Goal: Find contact information: Find contact information

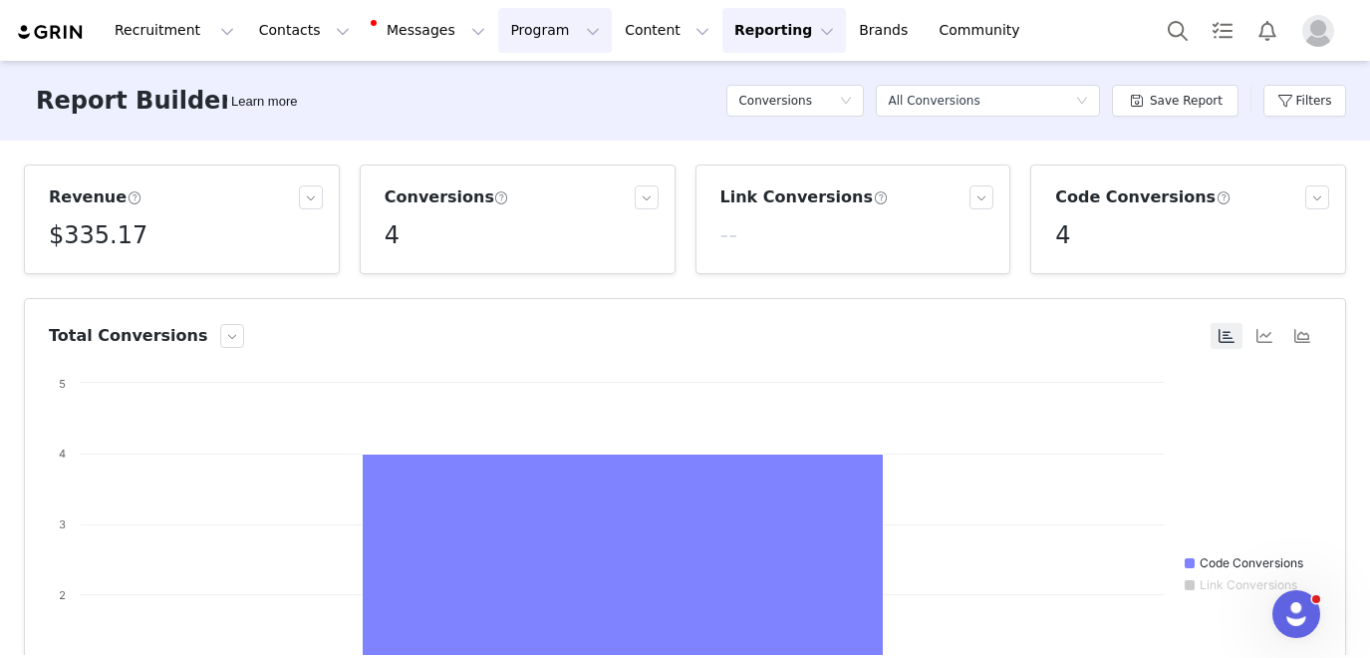
click at [530, 40] on button "Program Program" at bounding box center [555, 30] width 114 height 45
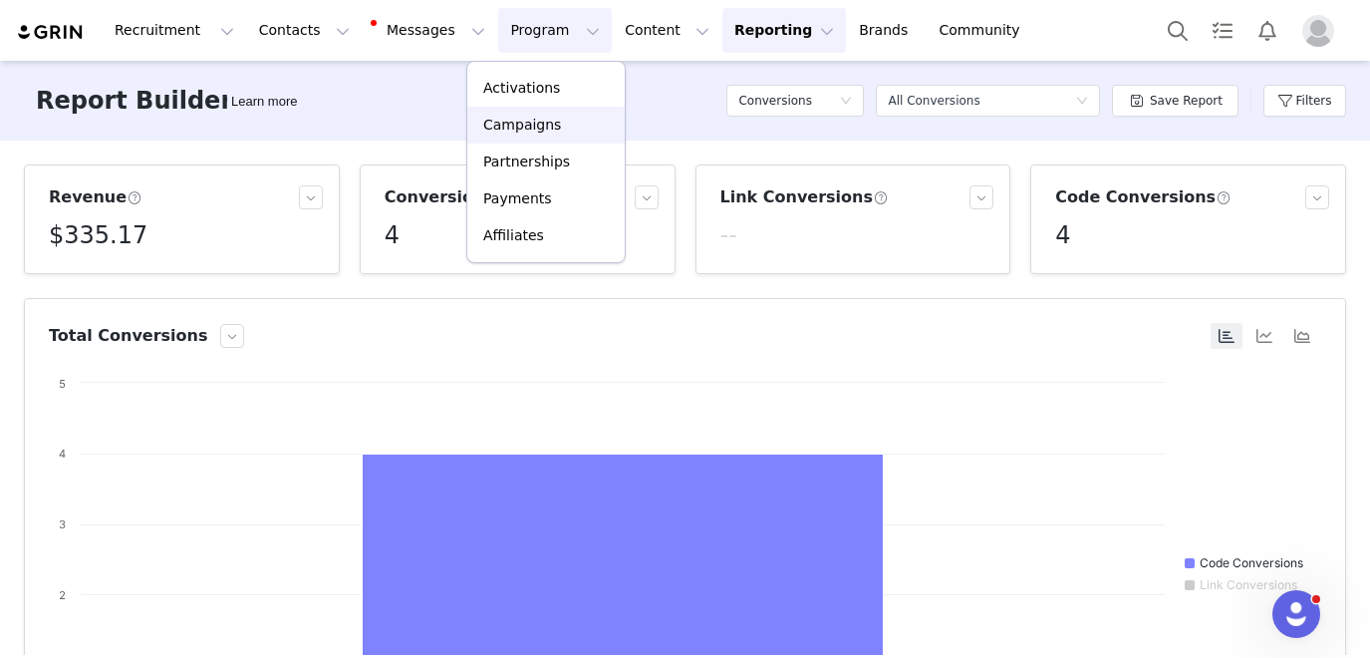
click at [519, 122] on p "Campaigns" at bounding box center [522, 125] width 78 height 21
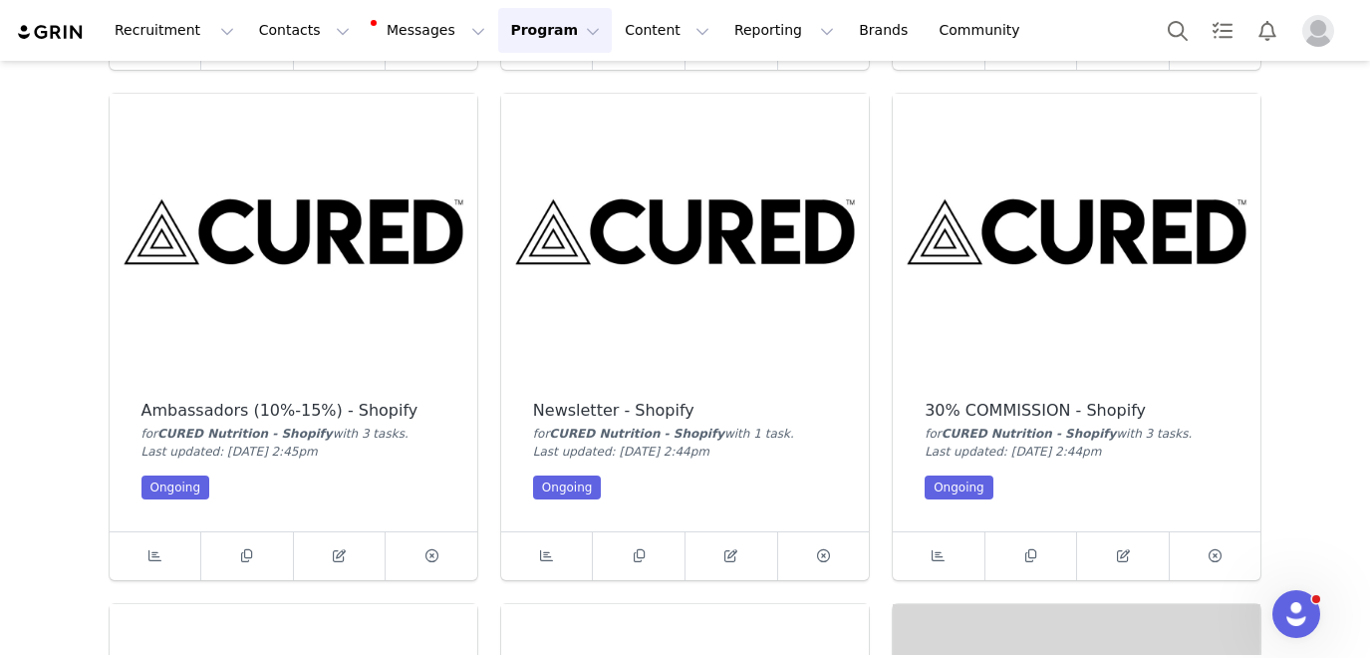
scroll to position [562, 0]
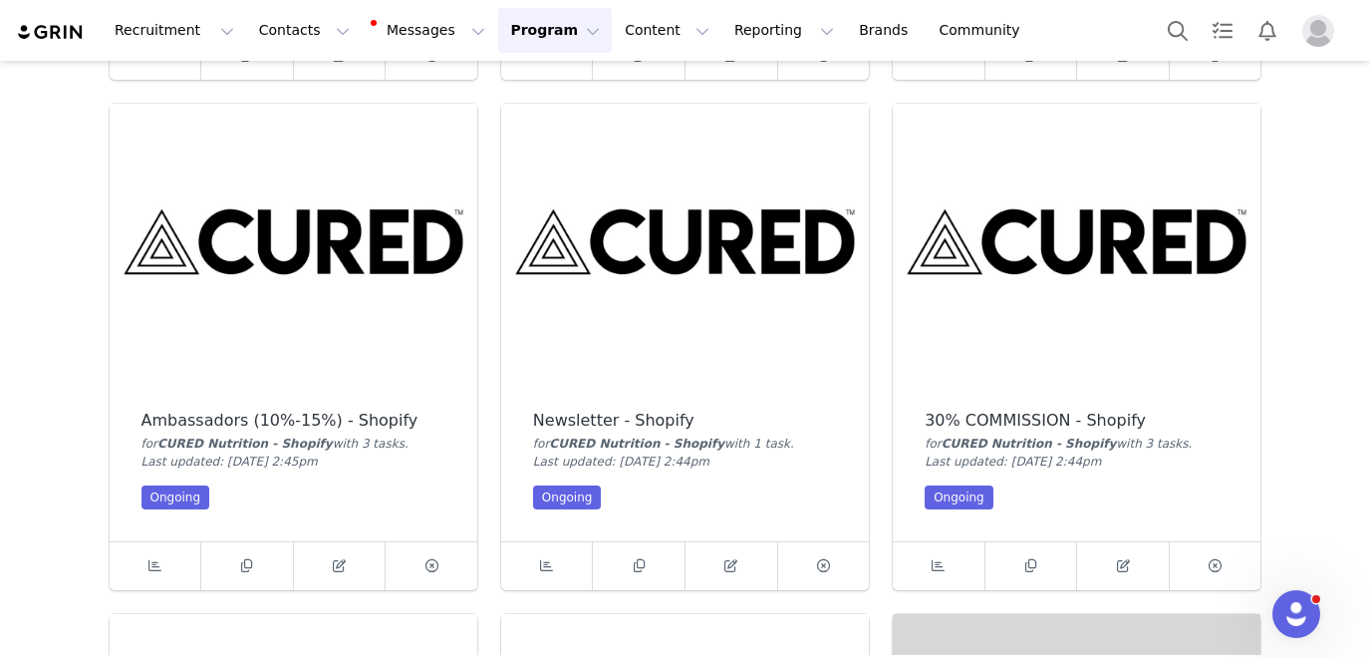
click at [1109, 207] on img at bounding box center [1077, 242] width 368 height 276
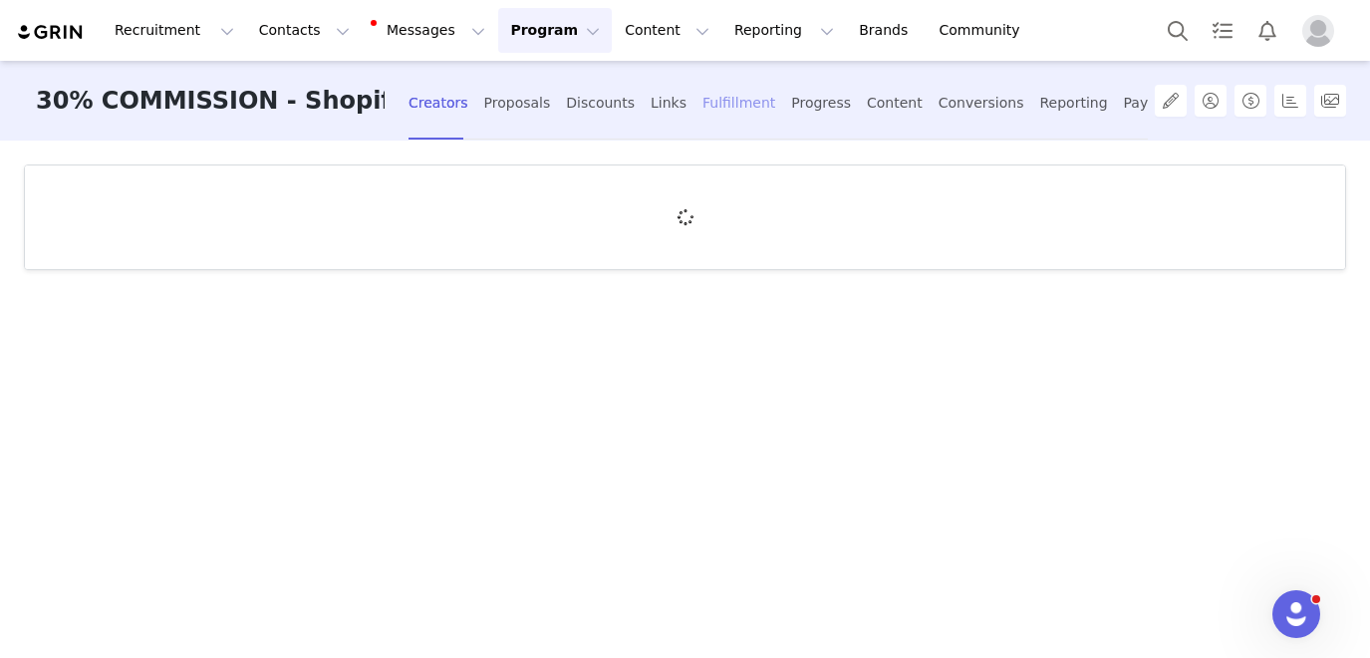
click at [703, 110] on div "Fulfillment" at bounding box center [739, 103] width 73 height 53
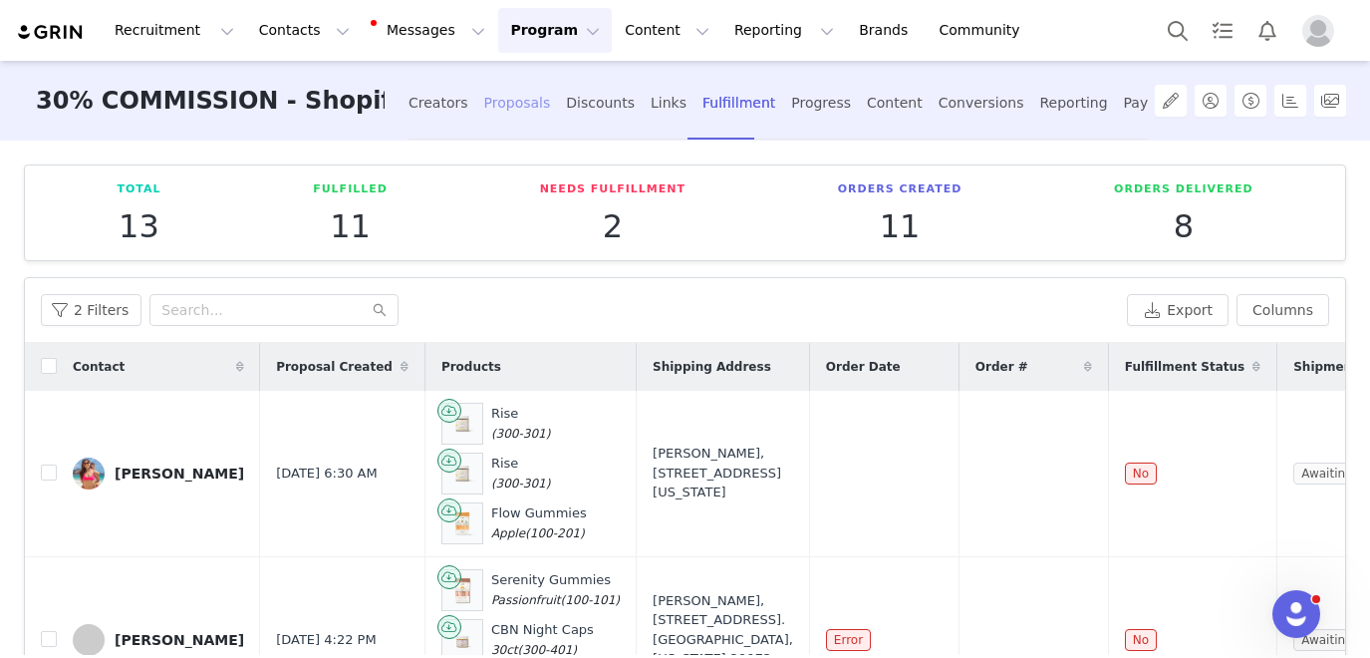
click at [484, 100] on div "Proposals" at bounding box center [517, 103] width 67 height 53
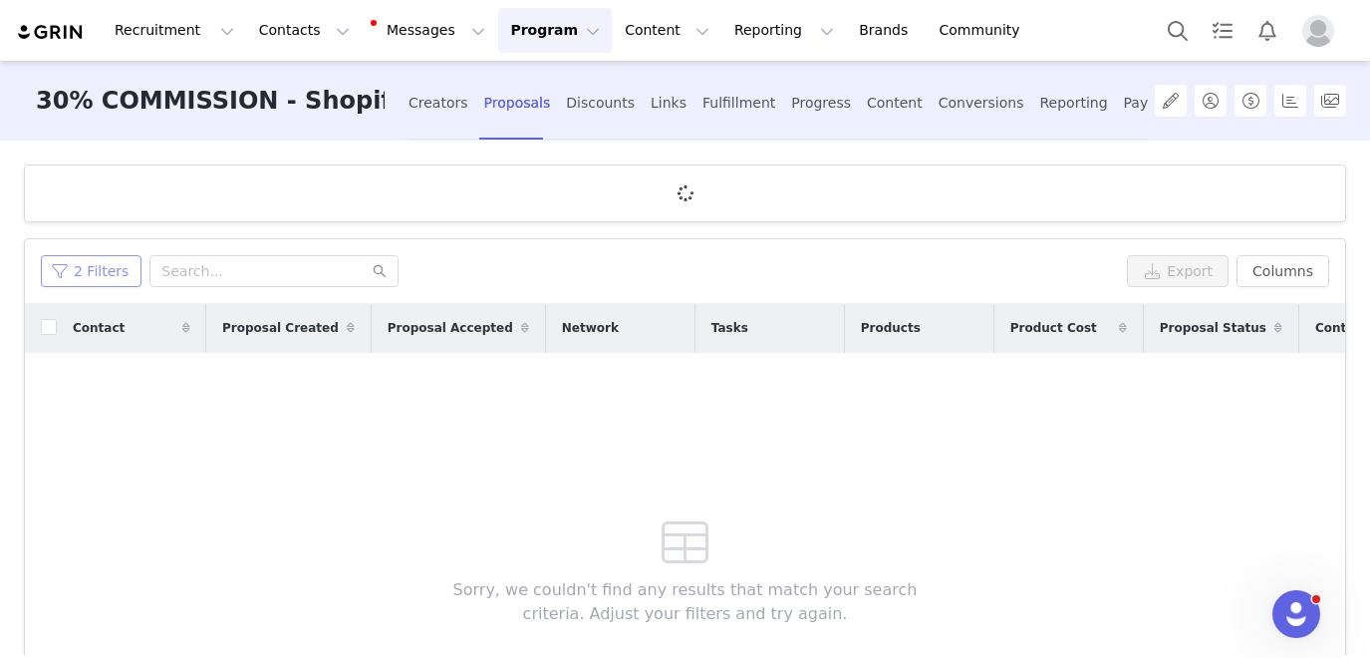
click at [86, 277] on div "2 Filters Export Columns" at bounding box center [685, 271] width 1320 height 65
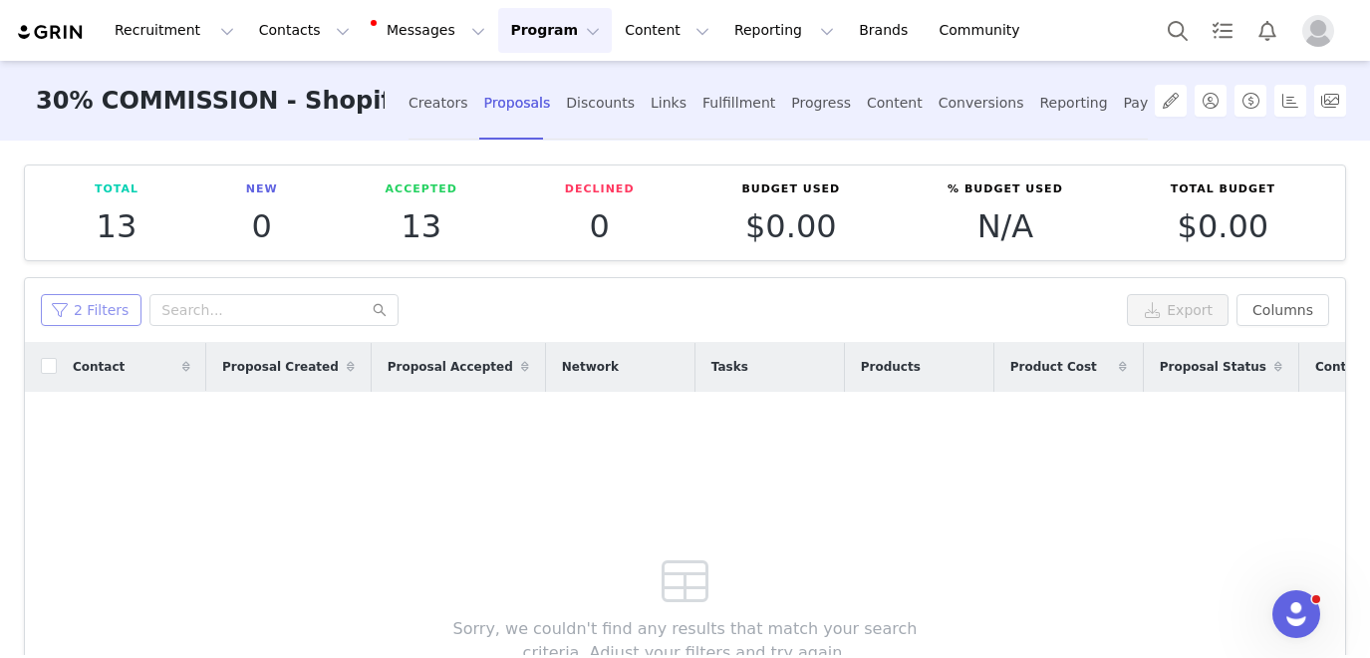
click at [103, 315] on button "2 Filters" at bounding box center [91, 310] width 101 height 32
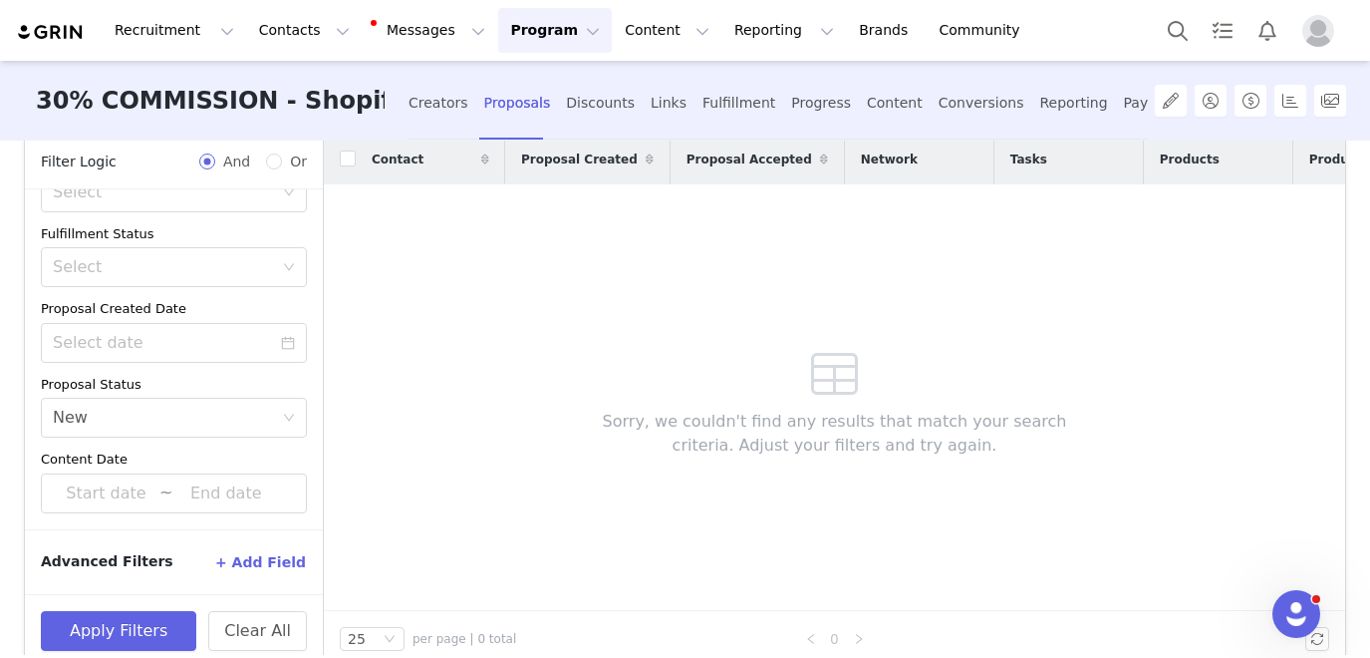
scroll to position [243, 0]
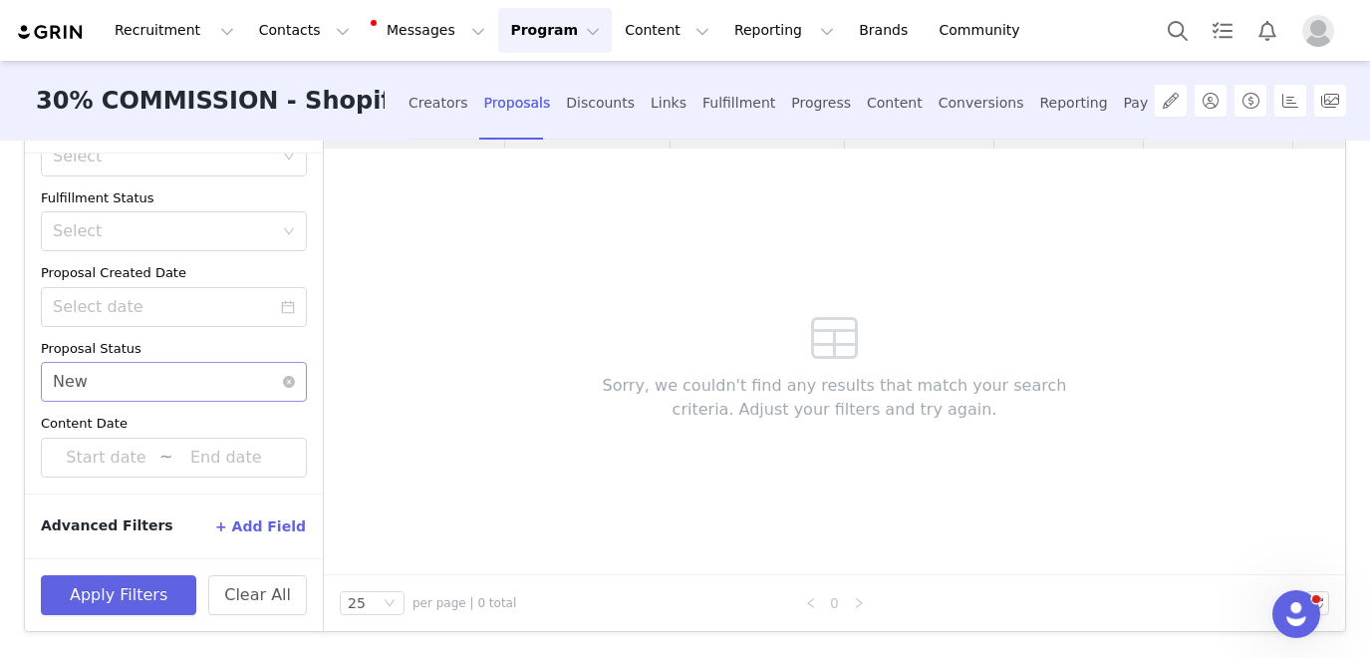
click at [135, 377] on div "Select New" at bounding box center [167, 382] width 229 height 38
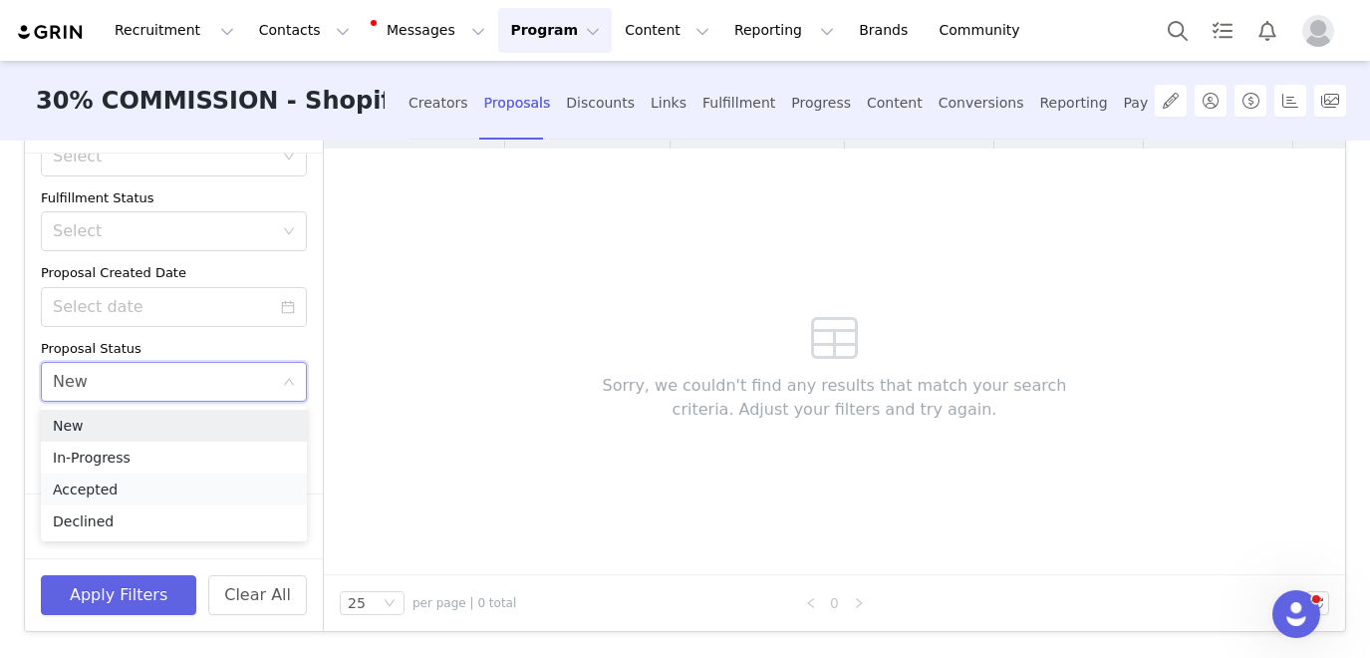
click at [106, 494] on li "Accepted" at bounding box center [174, 489] width 266 height 32
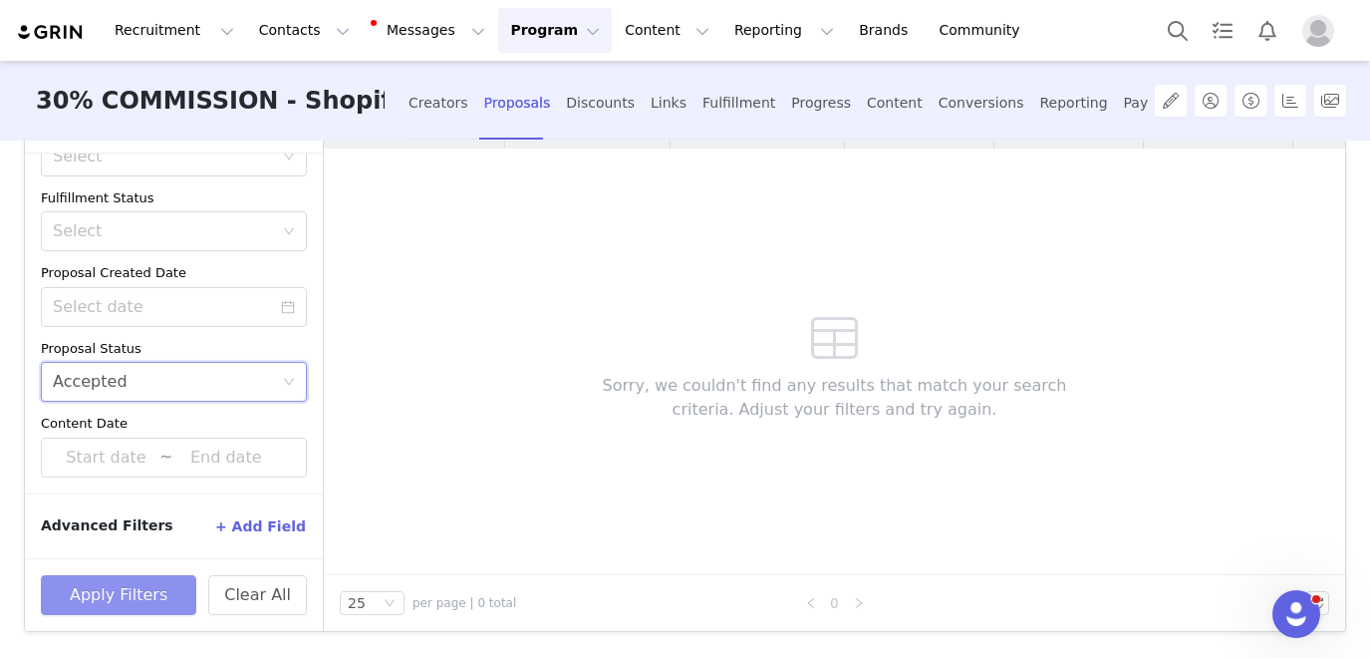
click at [107, 589] on button "Apply Filters" at bounding box center [118, 595] width 155 height 40
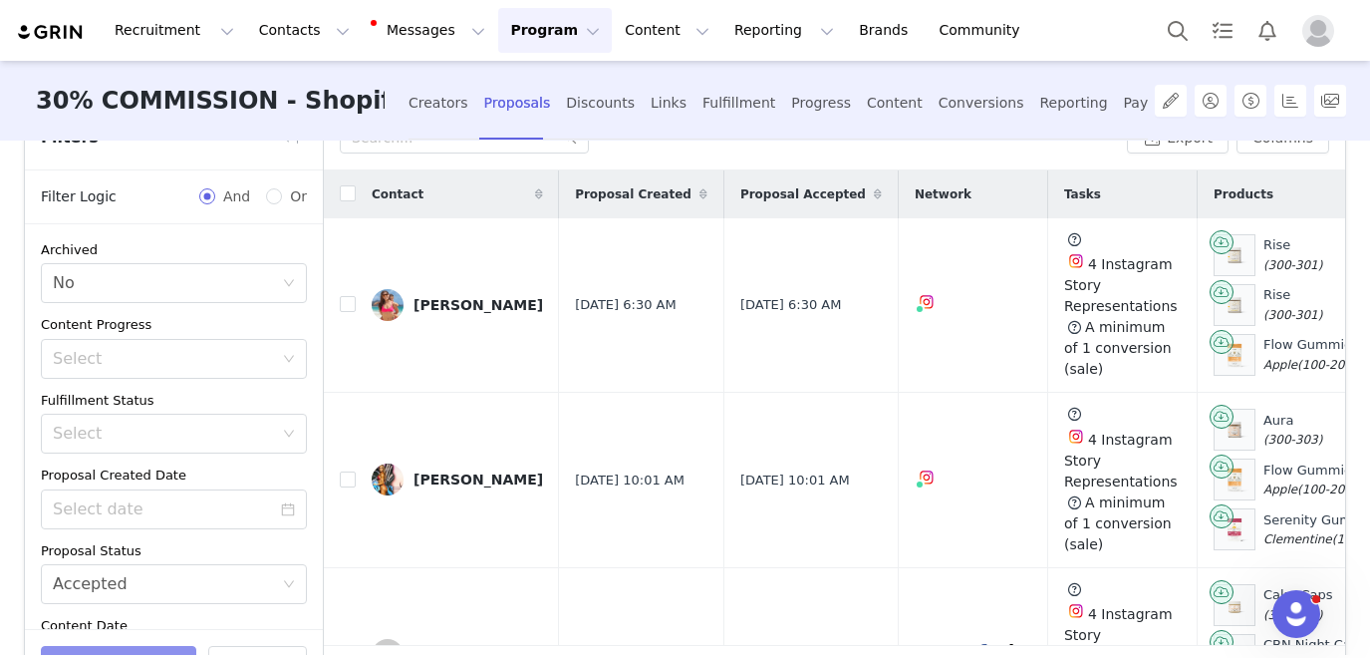
scroll to position [110, 0]
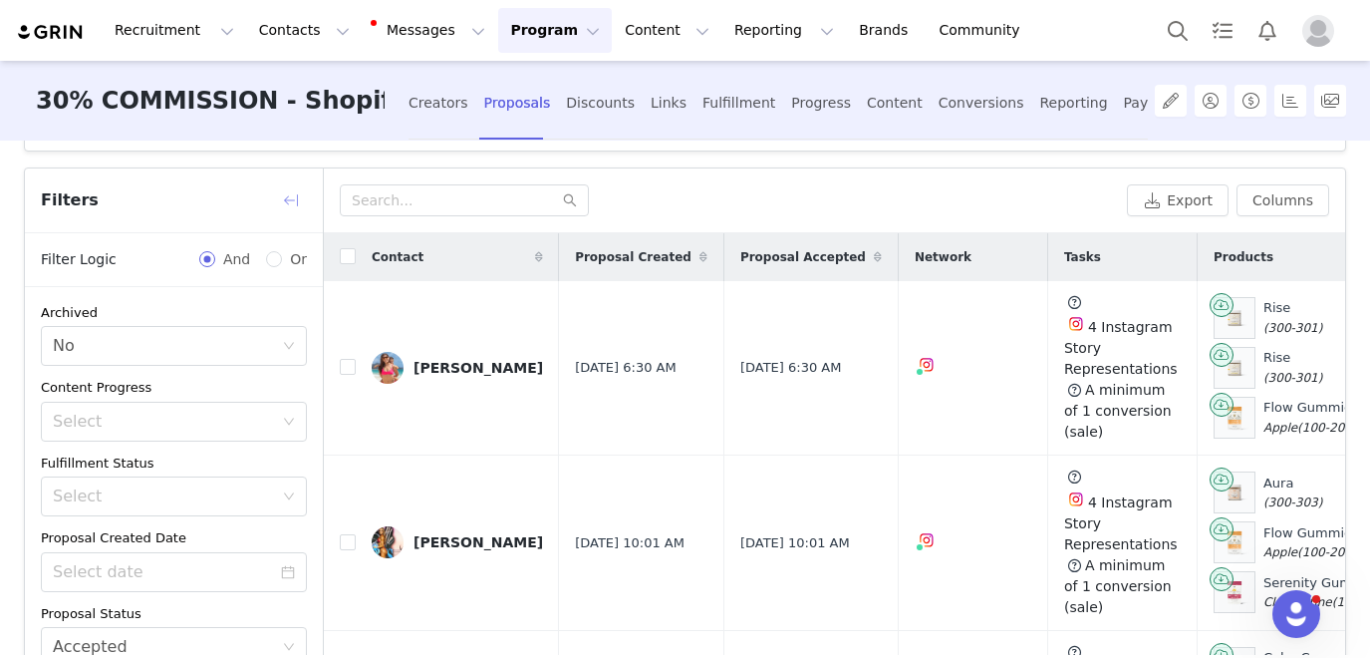
click at [281, 193] on button "button" at bounding box center [291, 200] width 32 height 32
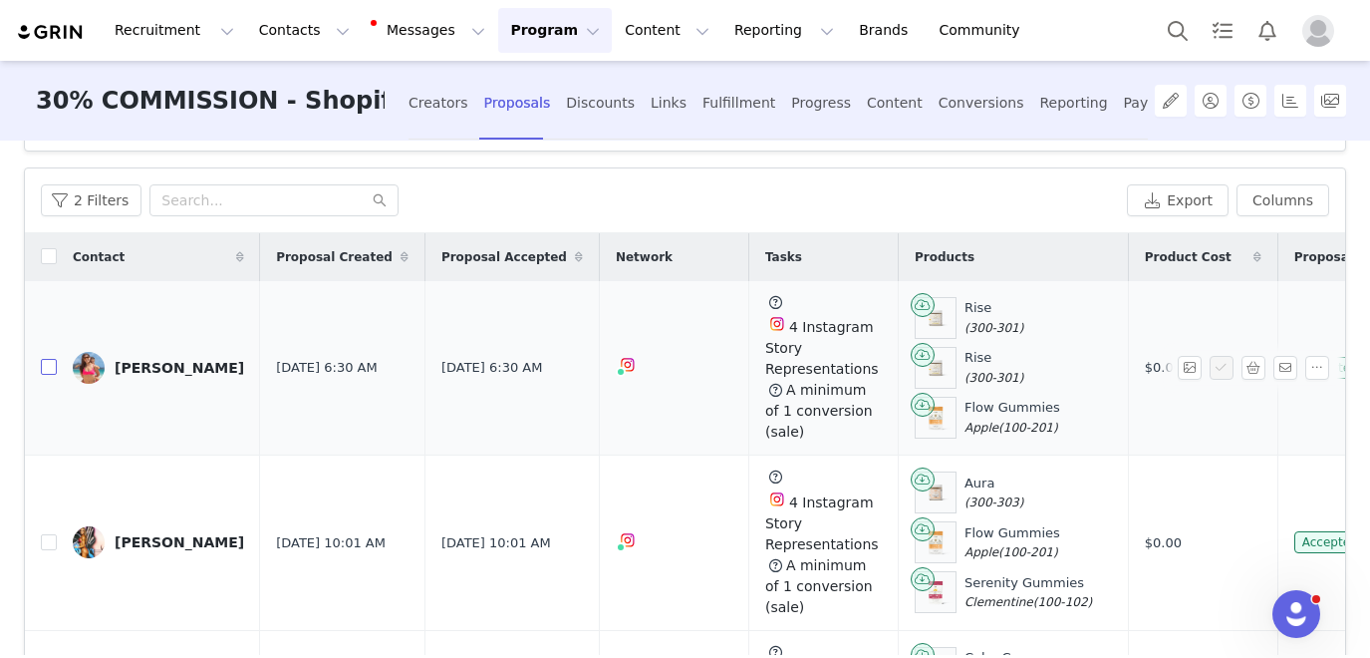
click at [50, 372] on input "checkbox" at bounding box center [49, 367] width 16 height 16
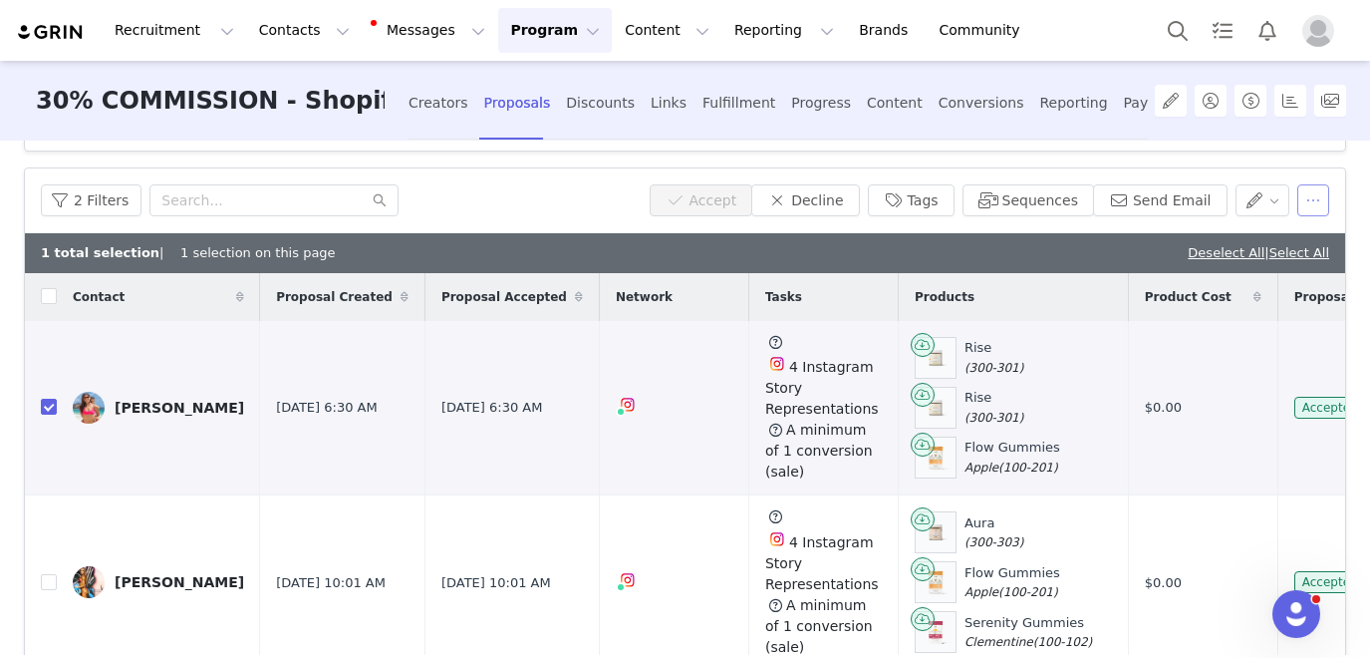
click at [1315, 203] on button "button" at bounding box center [1314, 200] width 32 height 32
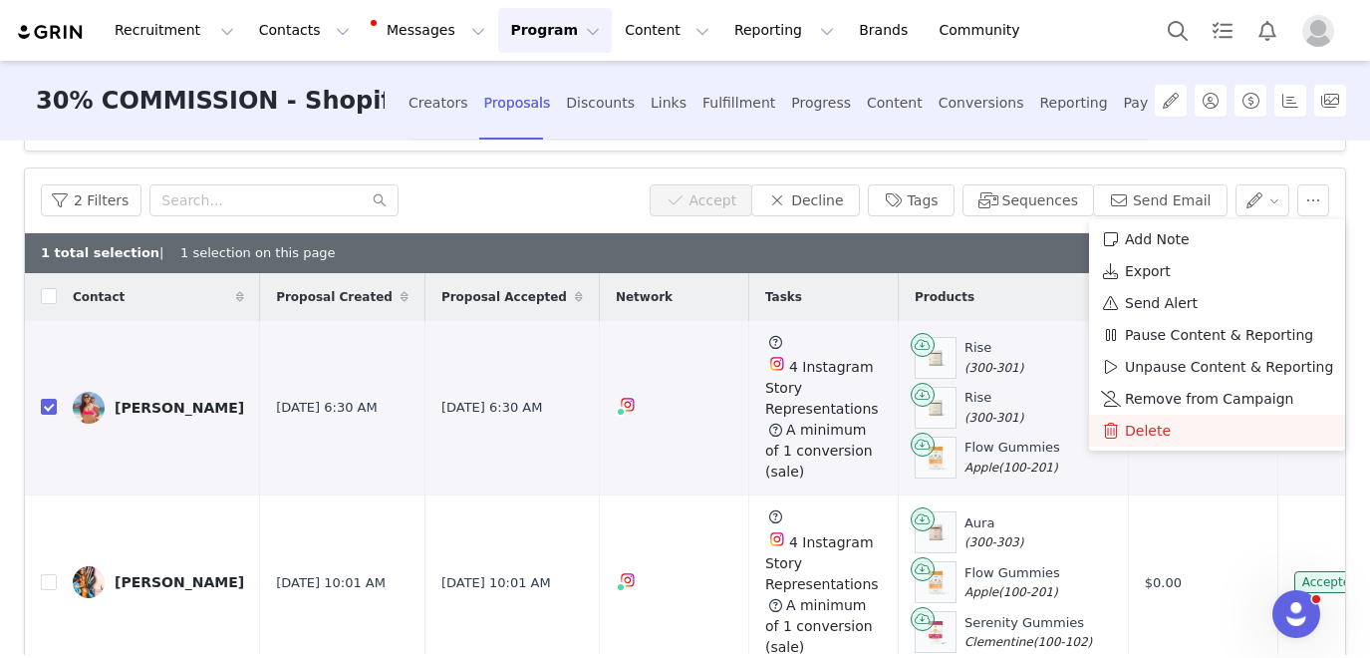
click at [1180, 431] on div "Delete" at bounding box center [1217, 431] width 232 height 22
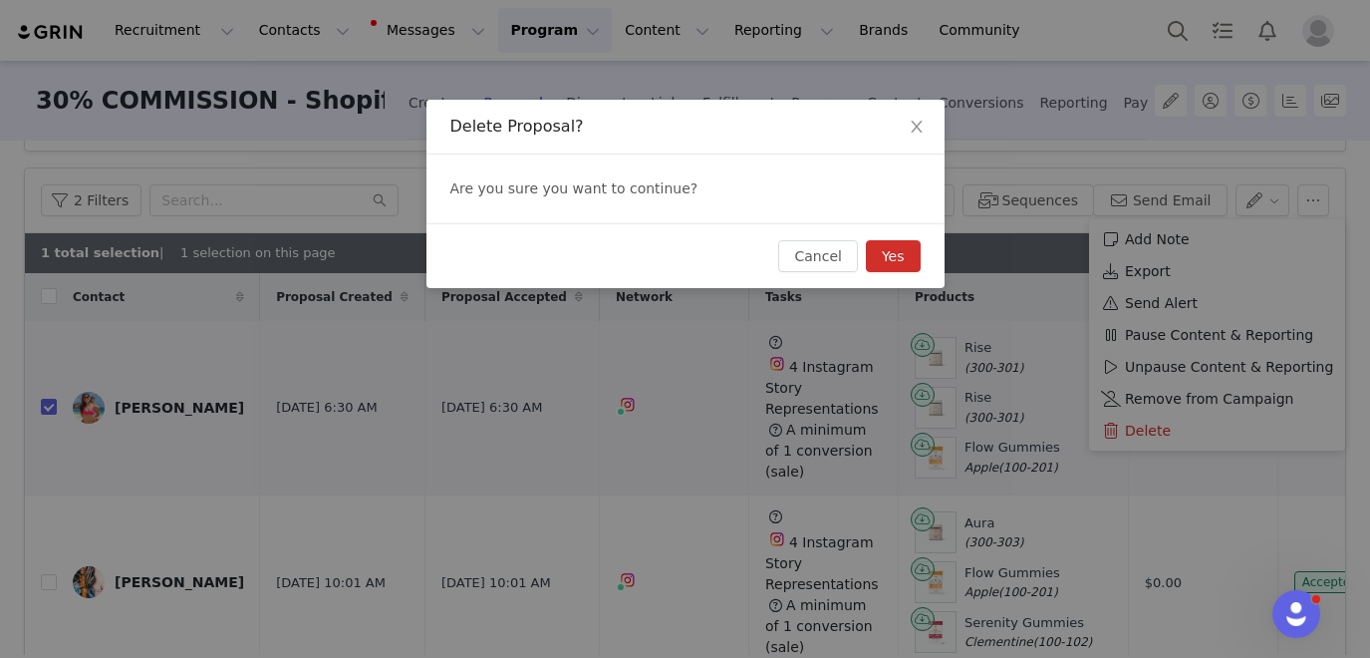
click at [878, 257] on button "Yes" at bounding box center [893, 256] width 55 height 32
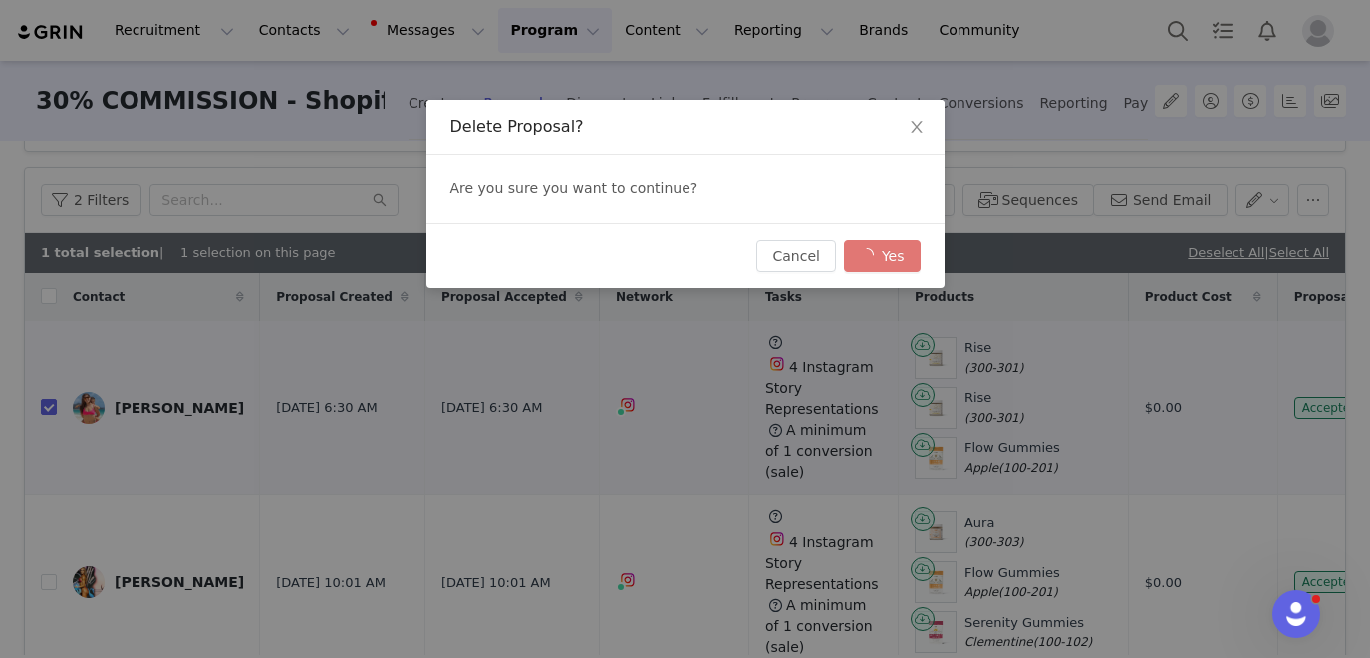
checkbox input "false"
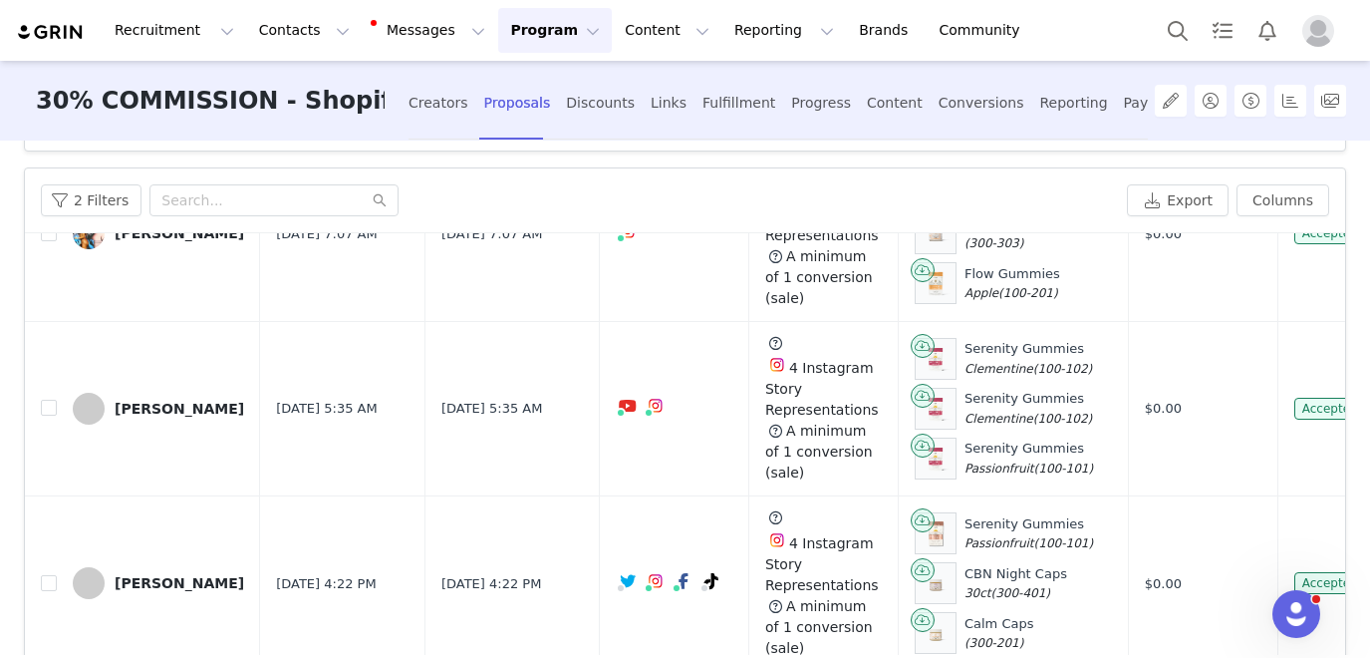
scroll to position [1689, 0]
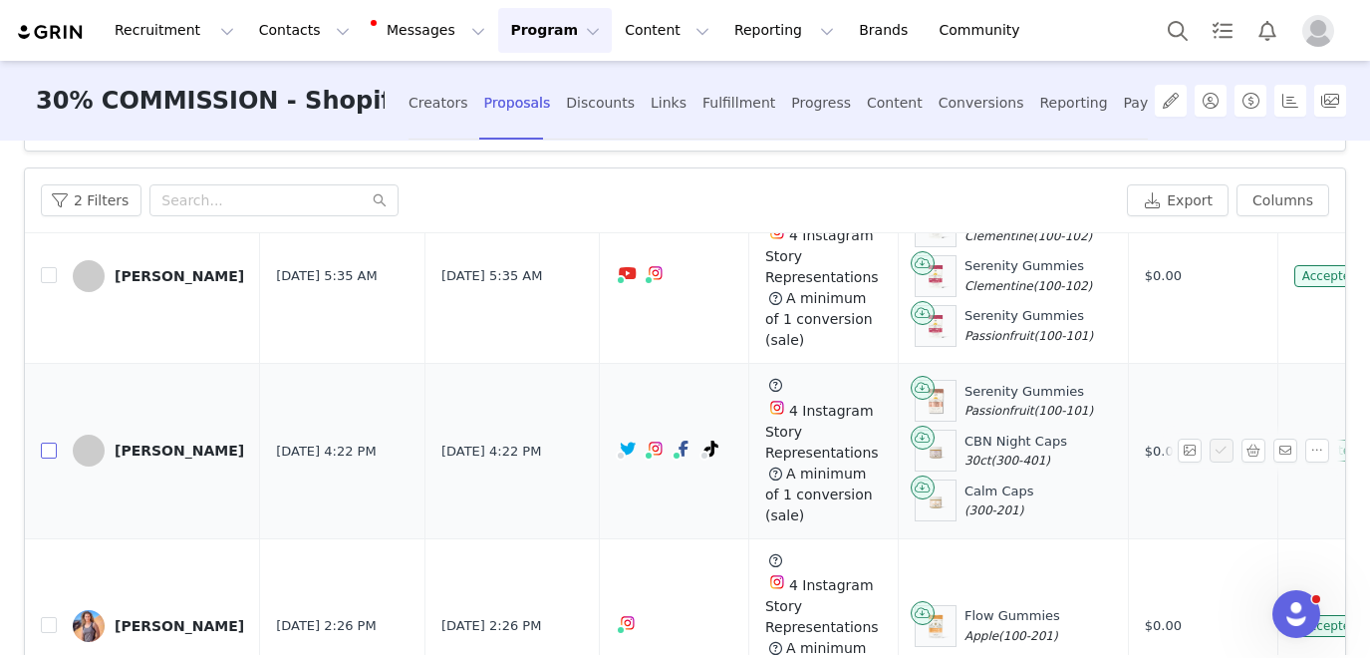
click at [44, 449] on input "checkbox" at bounding box center [49, 450] width 16 height 16
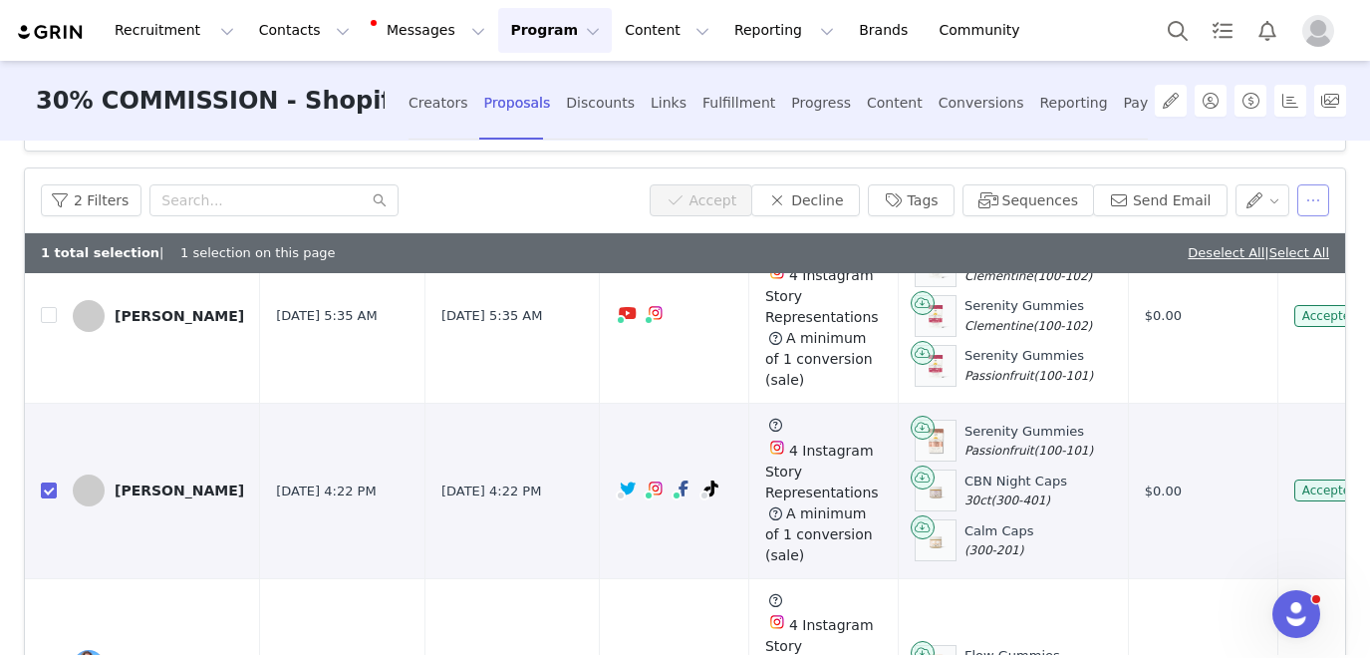
click at [1318, 209] on button "button" at bounding box center [1314, 200] width 32 height 32
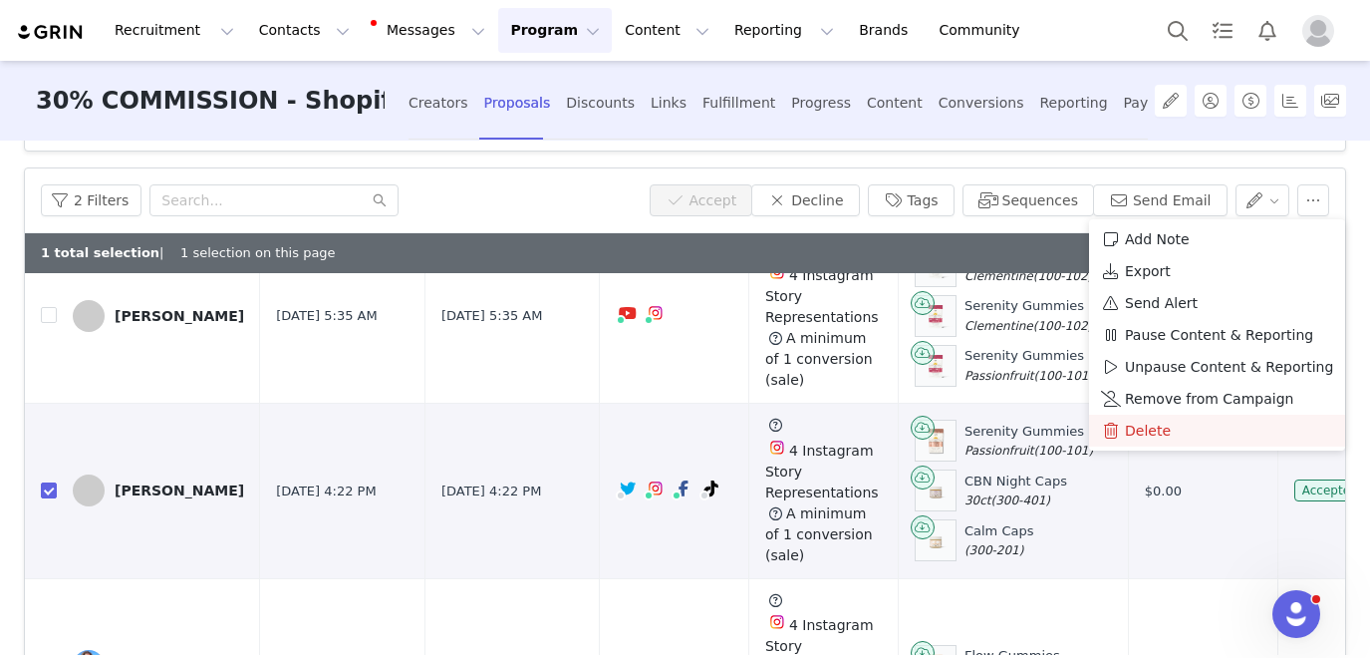
click at [1168, 434] on div "Delete" at bounding box center [1217, 431] width 232 height 22
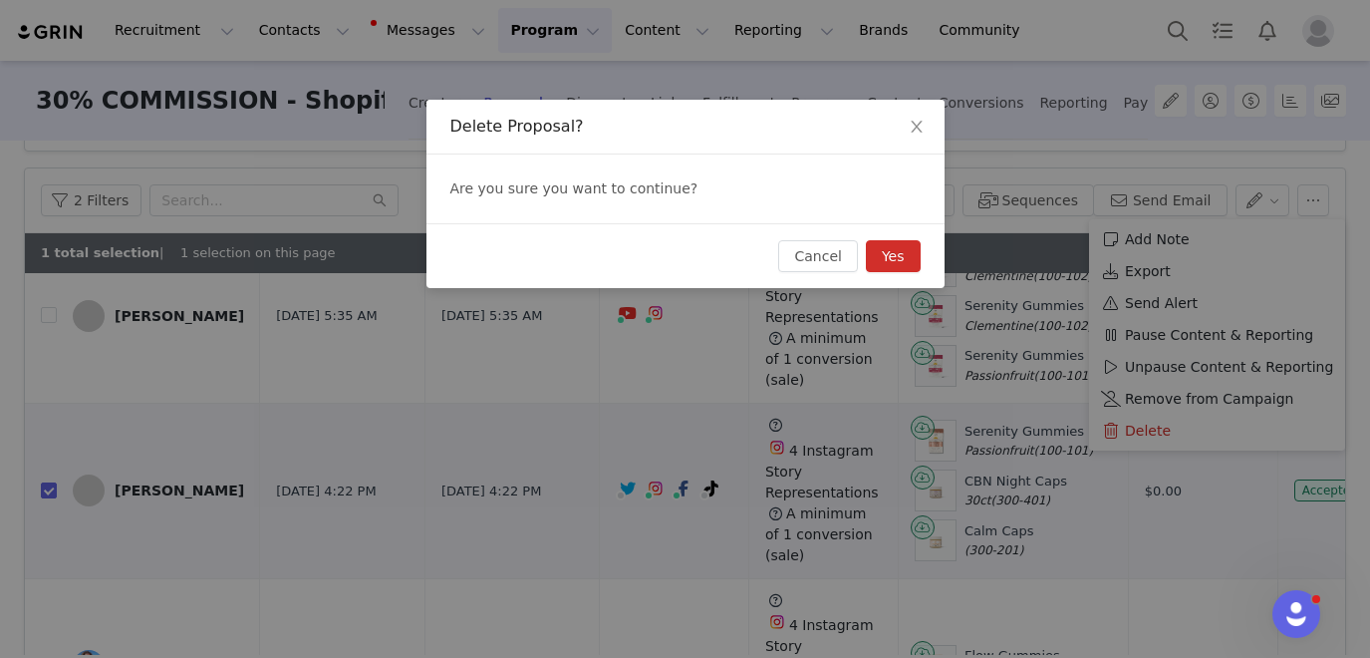
click at [880, 255] on button "Yes" at bounding box center [893, 256] width 55 height 32
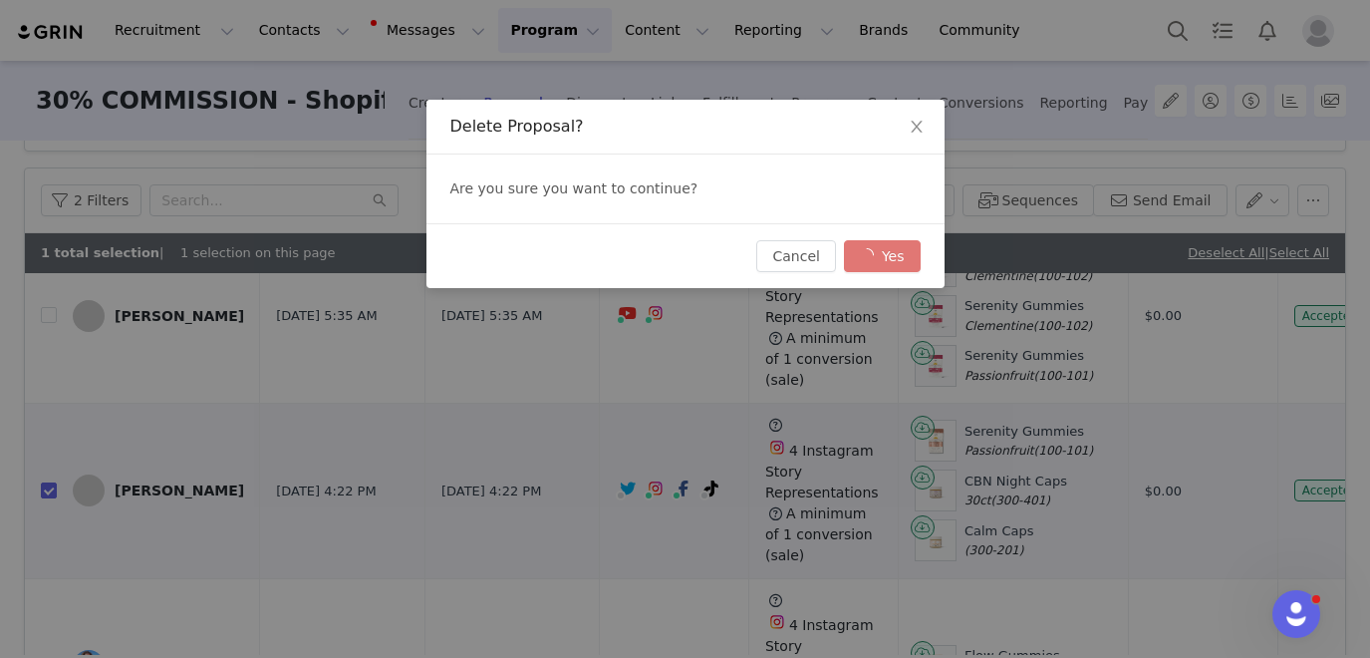
checkbox input "false"
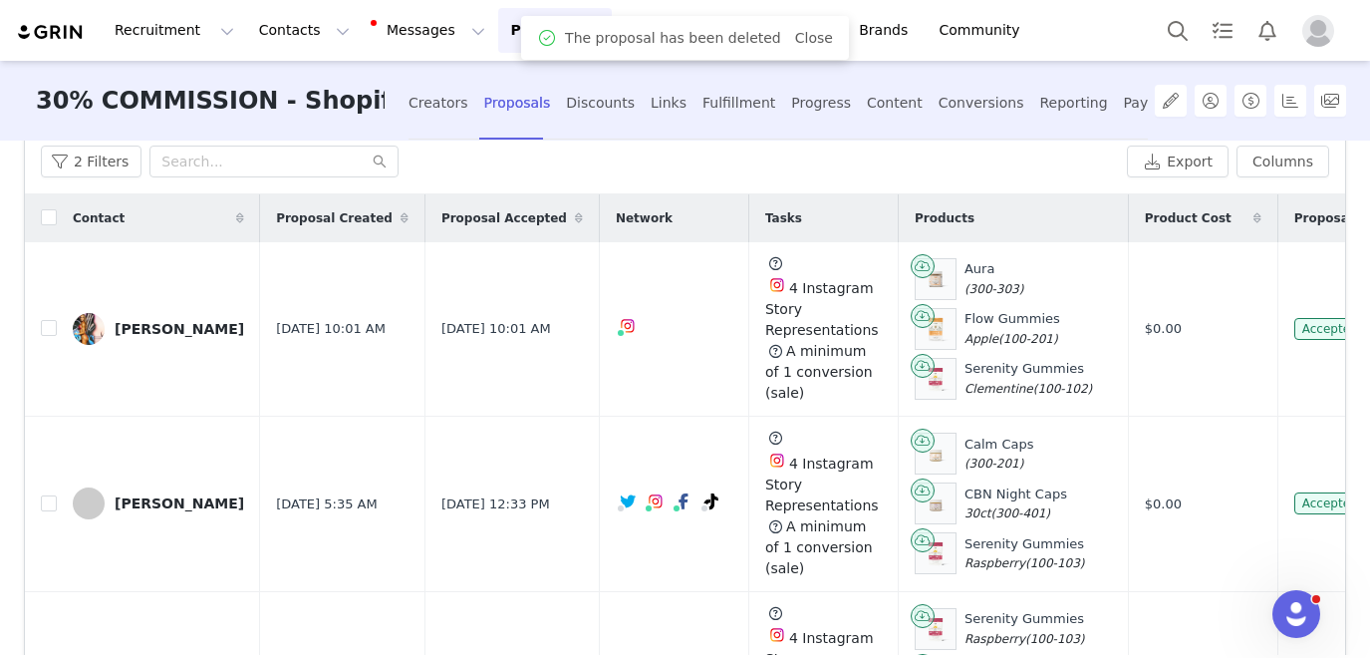
scroll to position [0, 0]
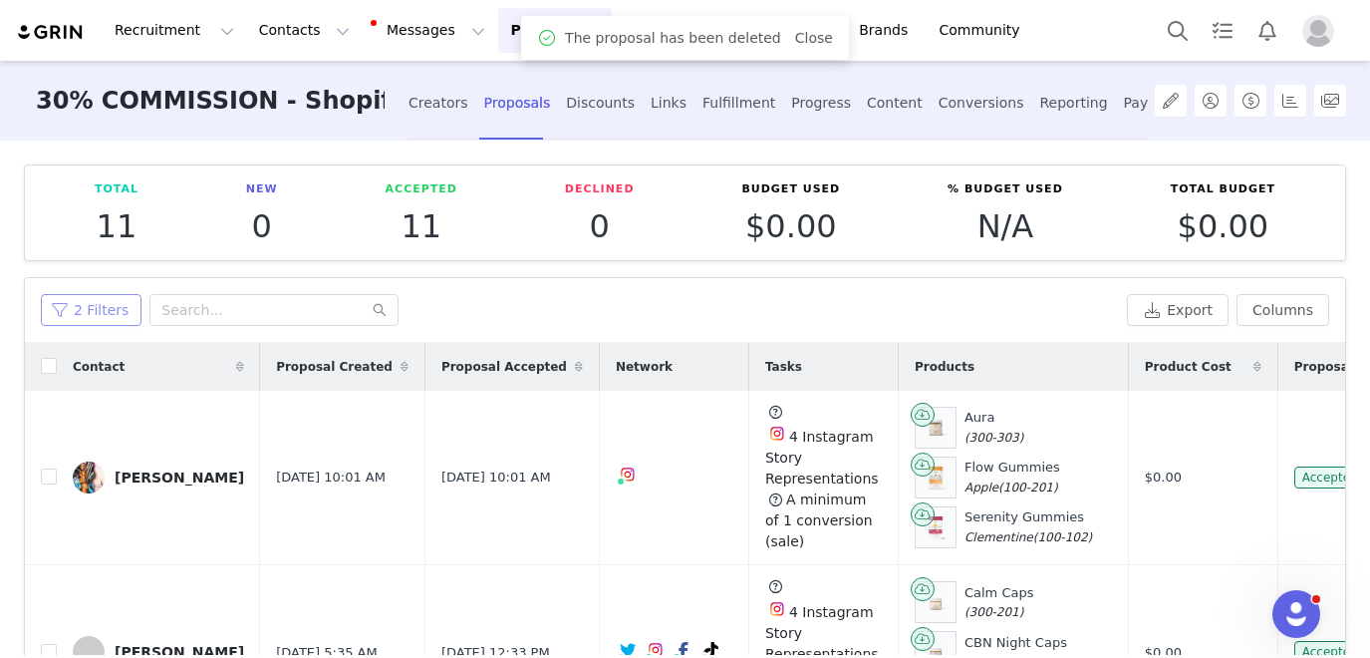
click at [95, 321] on button "2 Filters" at bounding box center [91, 310] width 101 height 32
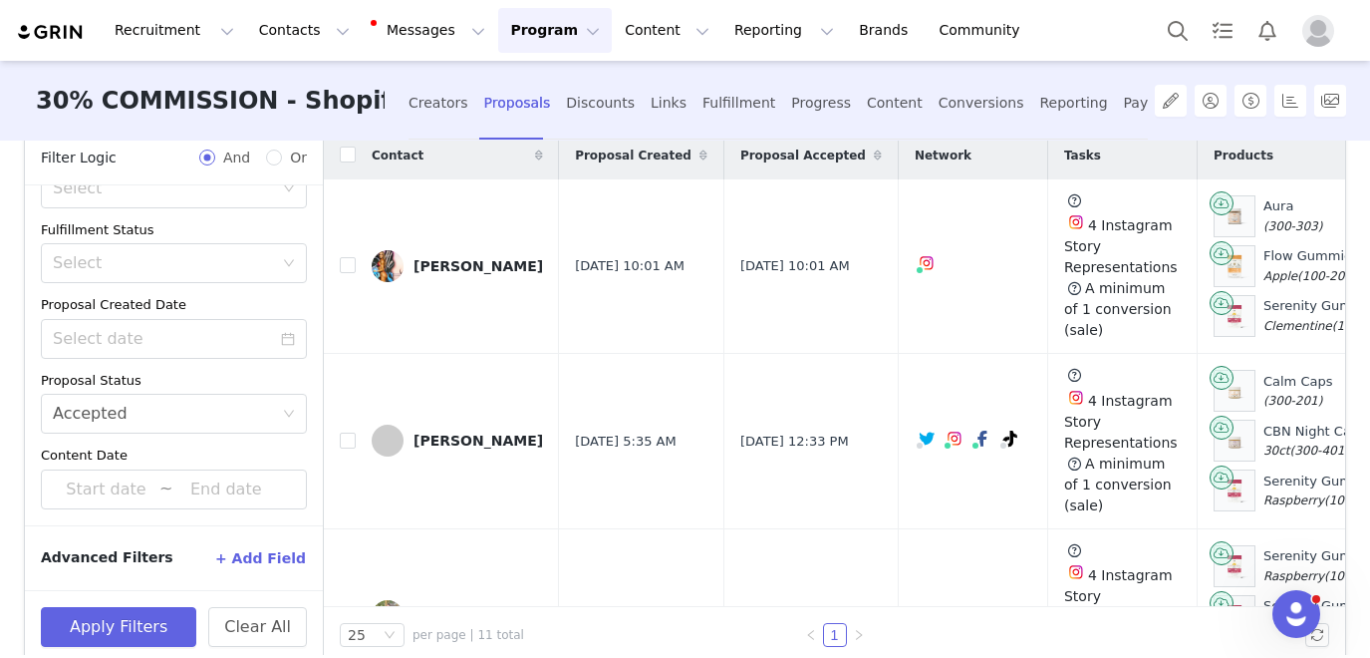
scroll to position [243, 0]
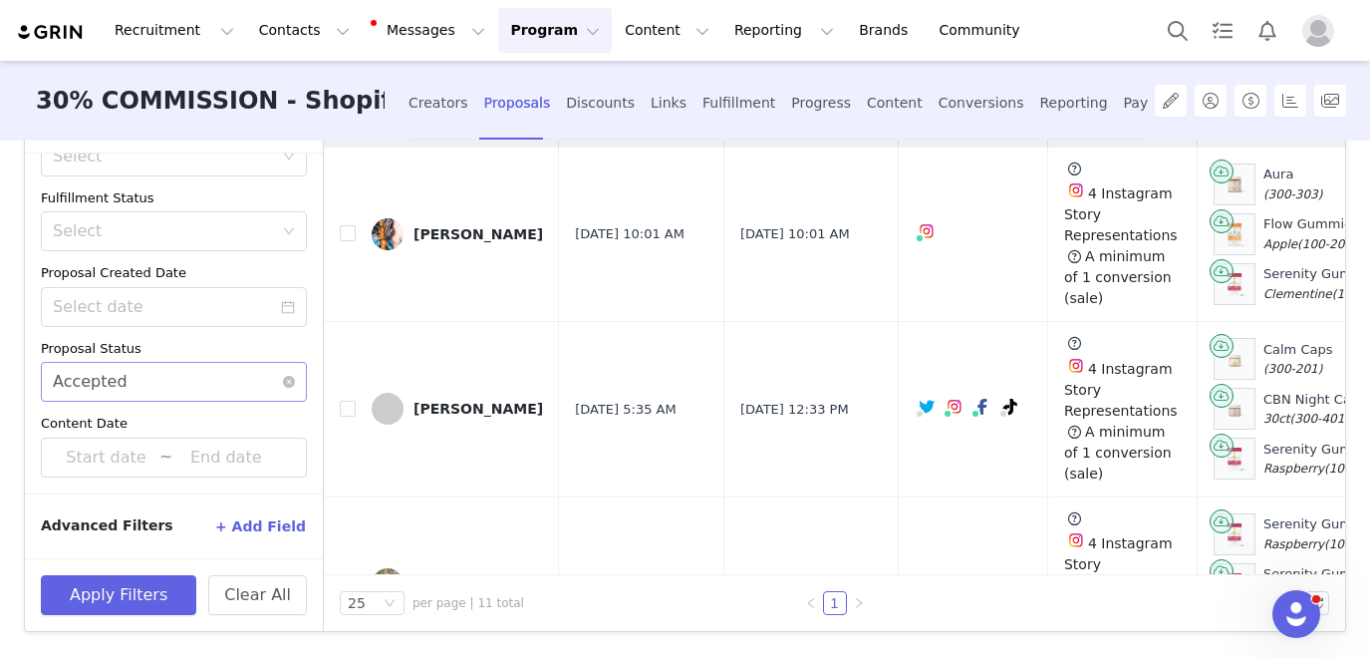
click at [109, 380] on div "Accepted" at bounding box center [90, 382] width 75 height 38
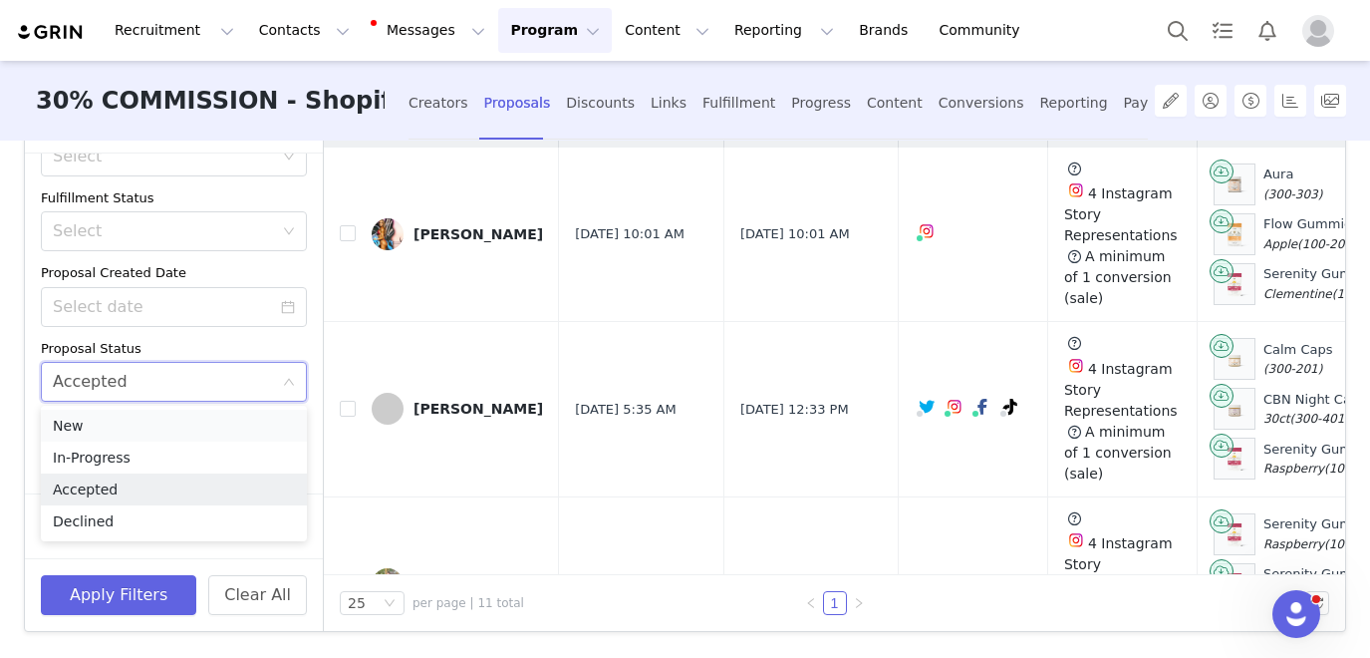
click at [96, 420] on li "New" at bounding box center [174, 426] width 266 height 32
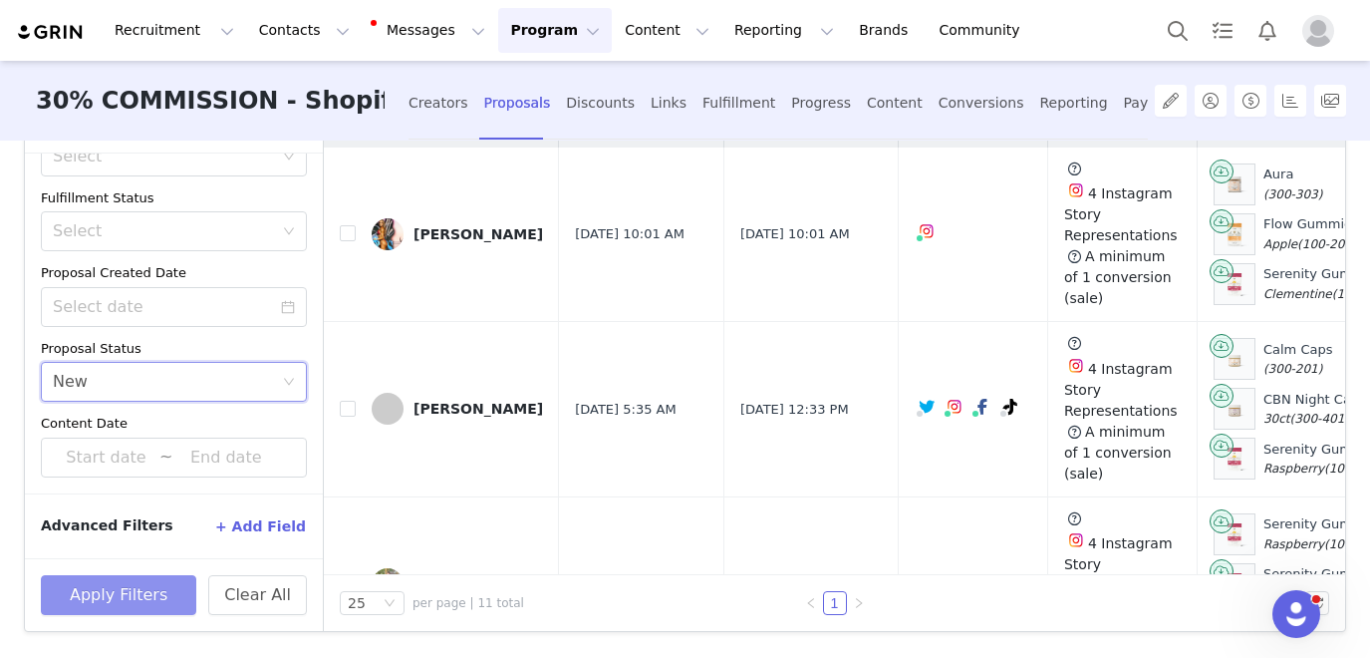
click at [126, 582] on button "Apply Filters" at bounding box center [118, 595] width 155 height 40
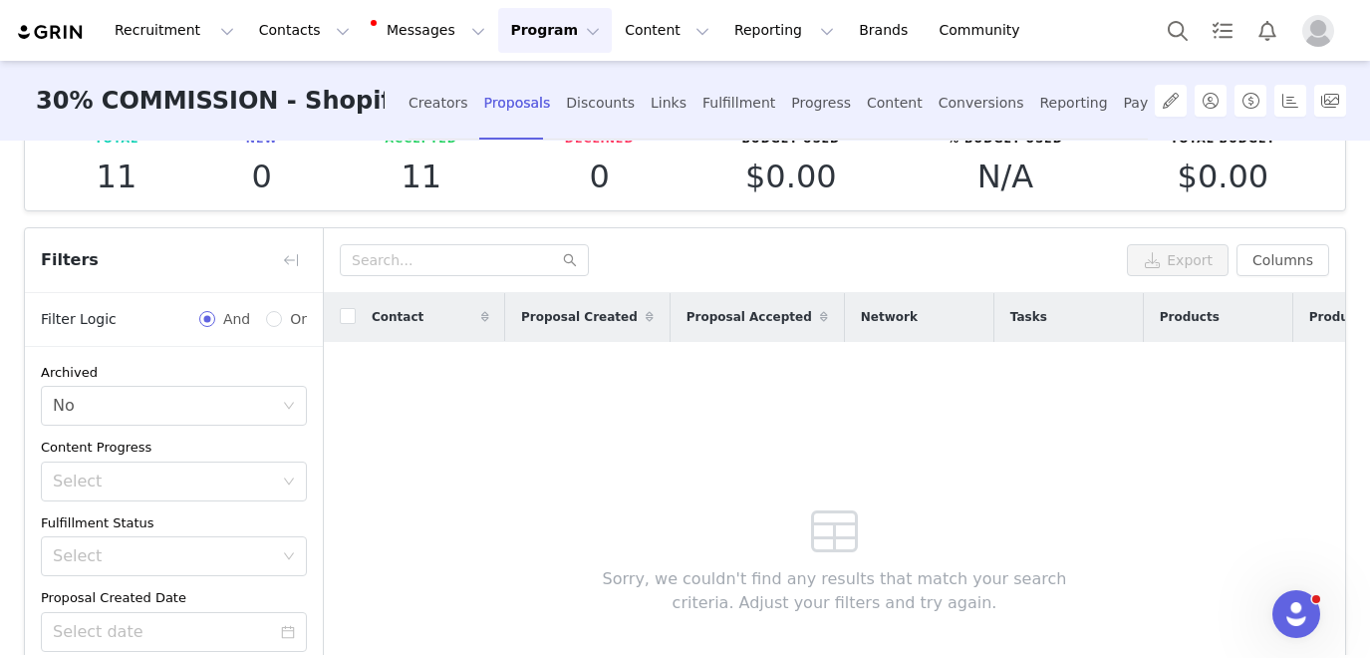
scroll to position [0, 0]
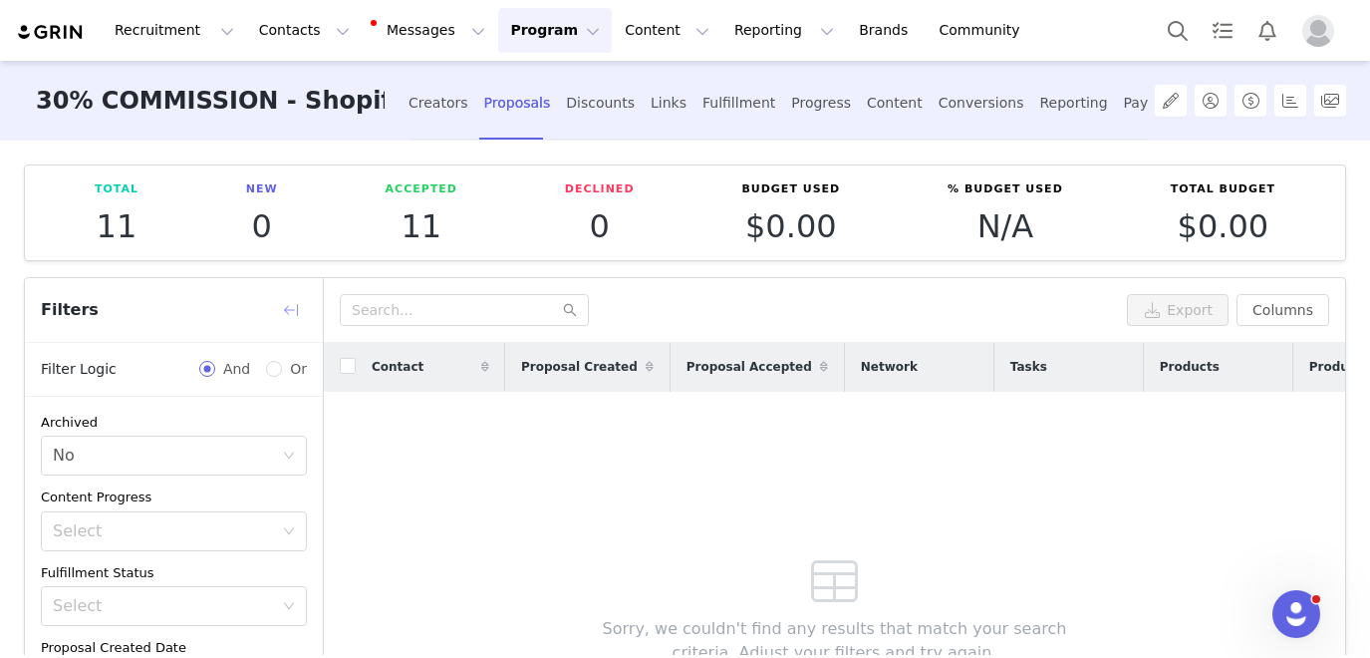
click at [287, 308] on button "button" at bounding box center [291, 310] width 32 height 32
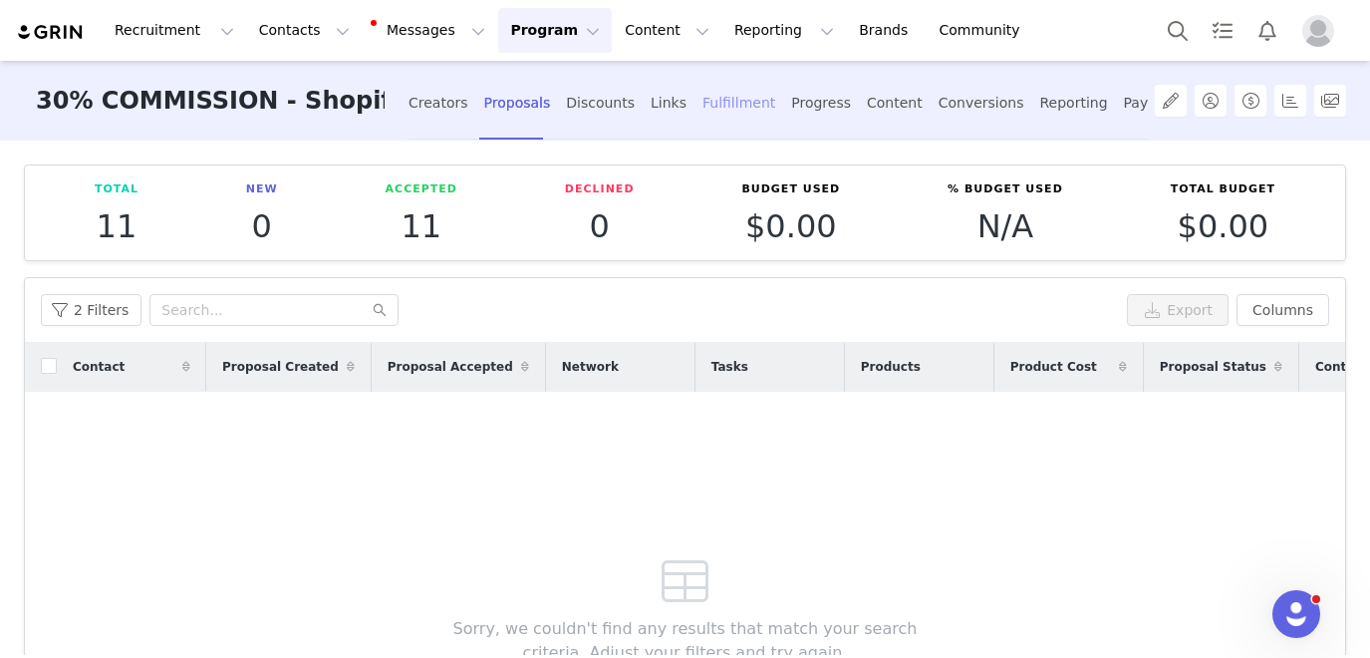
click at [703, 104] on div "Fulfillment" at bounding box center [739, 103] width 73 height 53
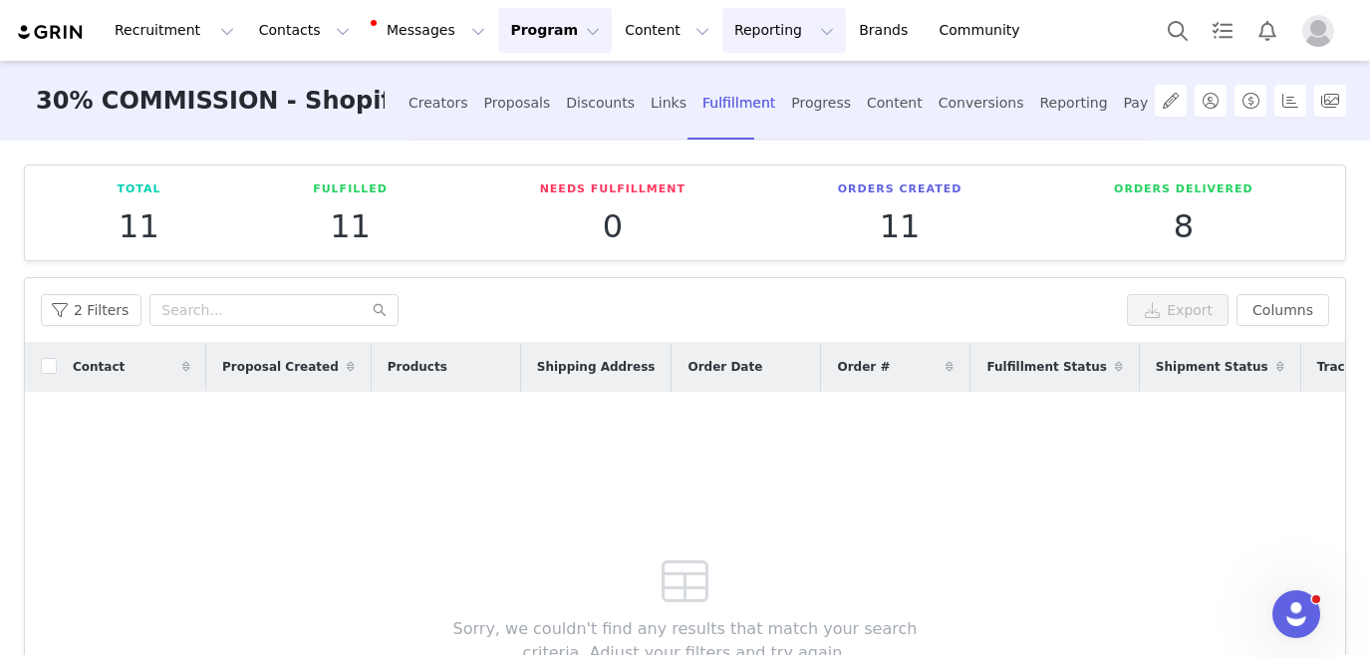
click at [725, 27] on button "Reporting Reporting" at bounding box center [785, 30] width 124 height 45
click at [719, 126] on p "Report Builder" at bounding box center [739, 125] width 100 height 21
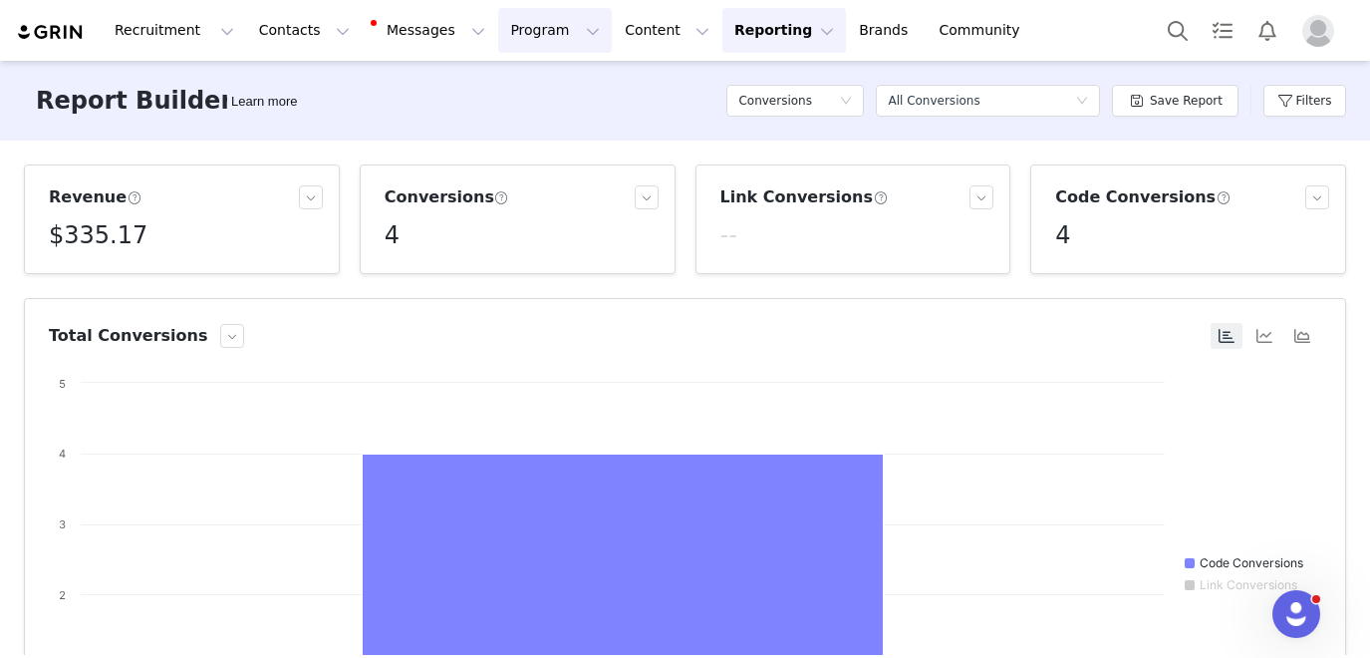
click at [510, 34] on button "Program Program" at bounding box center [555, 30] width 114 height 45
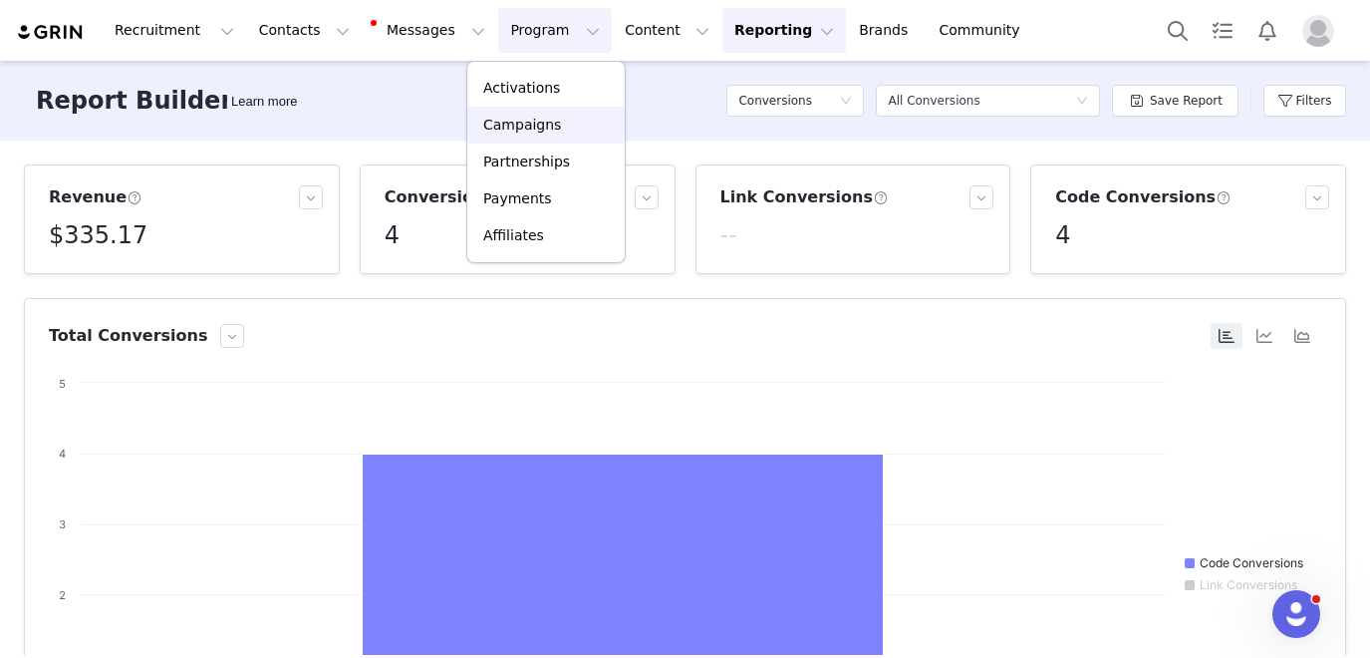
click at [516, 116] on p "Campaigns" at bounding box center [522, 125] width 78 height 21
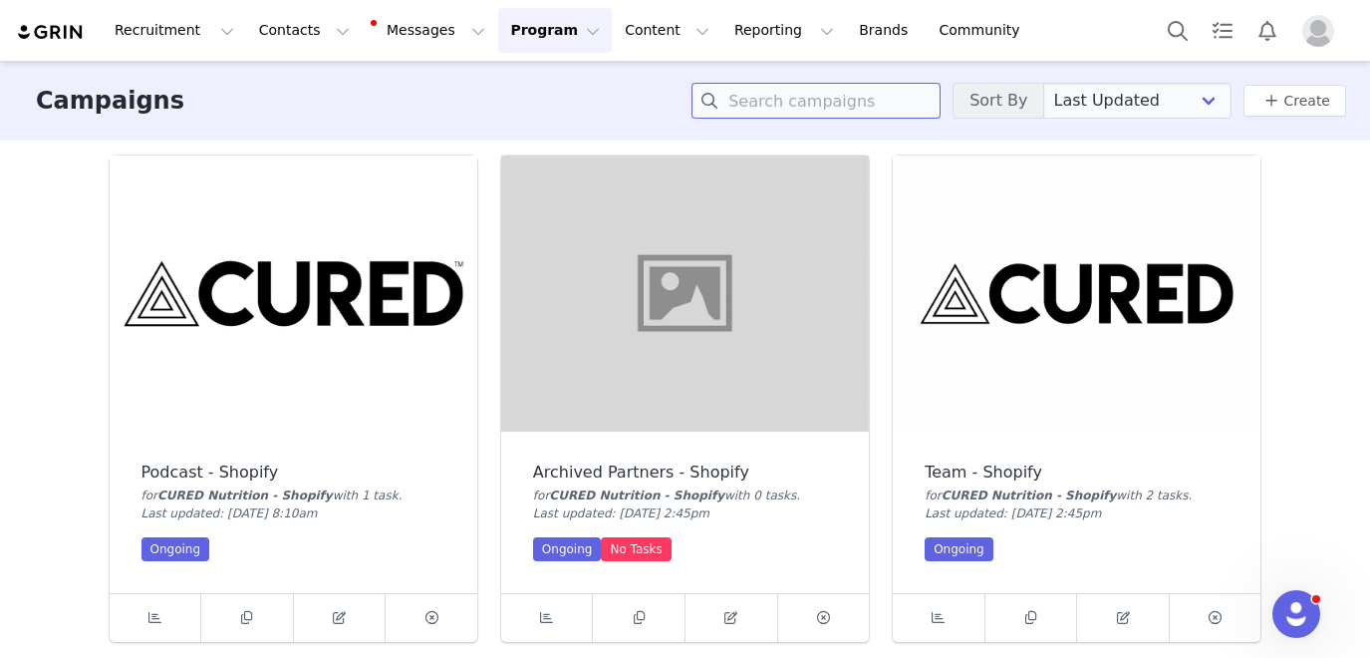
click at [832, 106] on input at bounding box center [816, 101] width 249 height 36
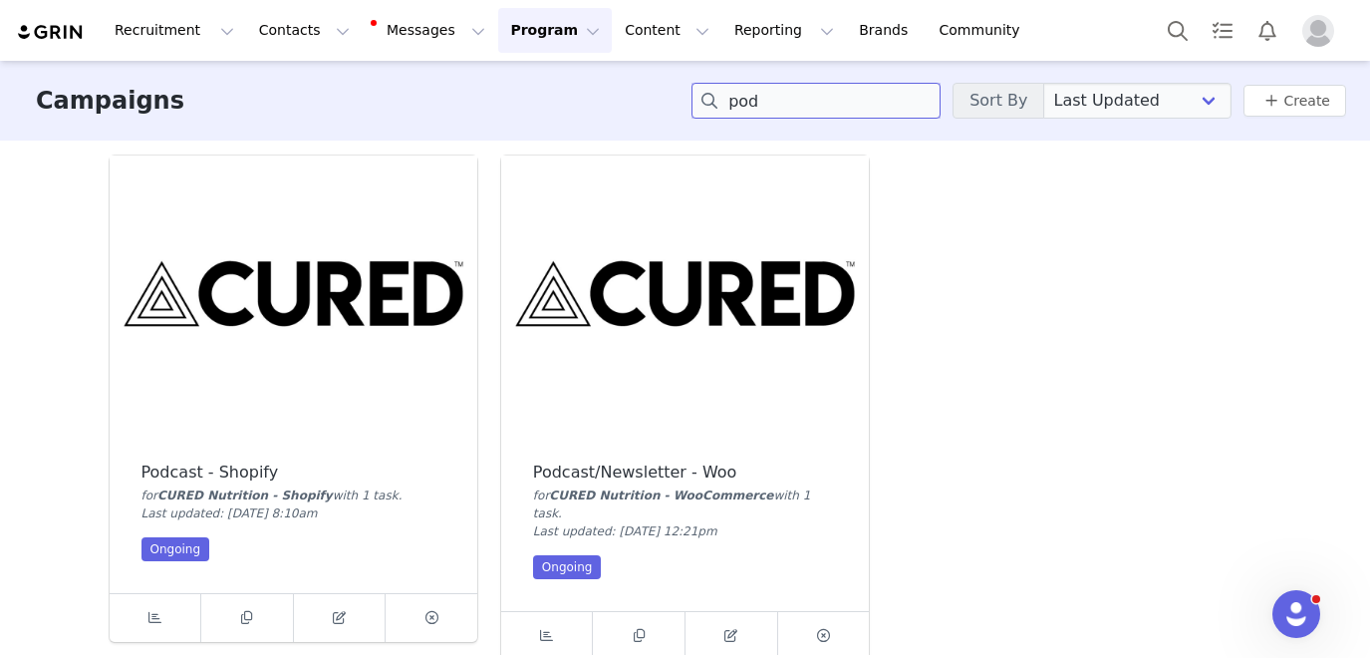
type input "pod"
click at [391, 297] on img at bounding box center [294, 293] width 368 height 276
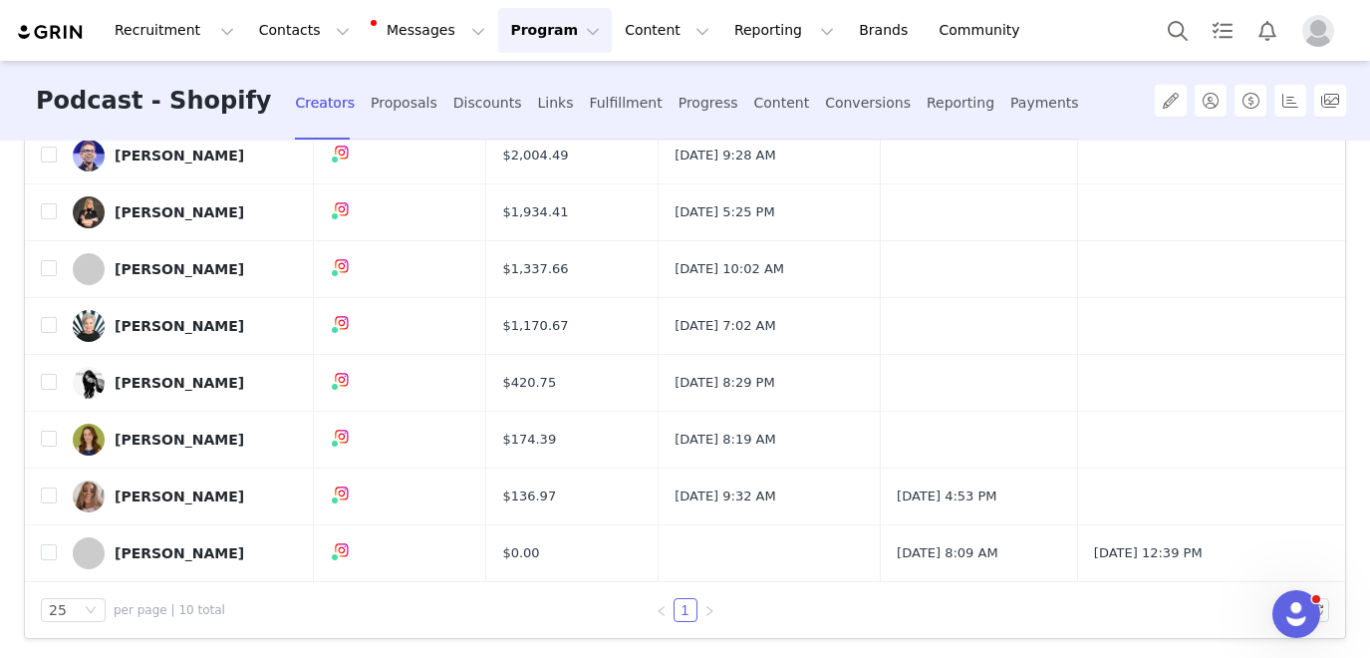
scroll to position [132, 0]
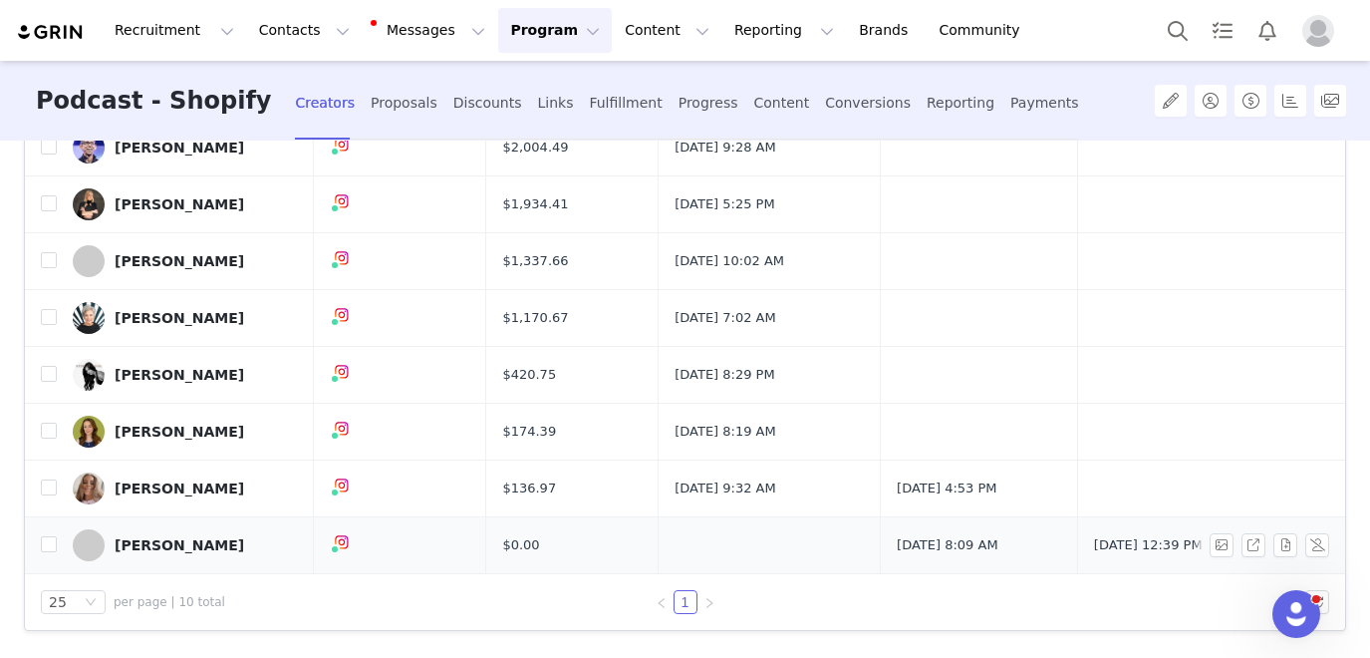
click at [196, 538] on div "Chase Chewning" at bounding box center [180, 545] width 130 height 16
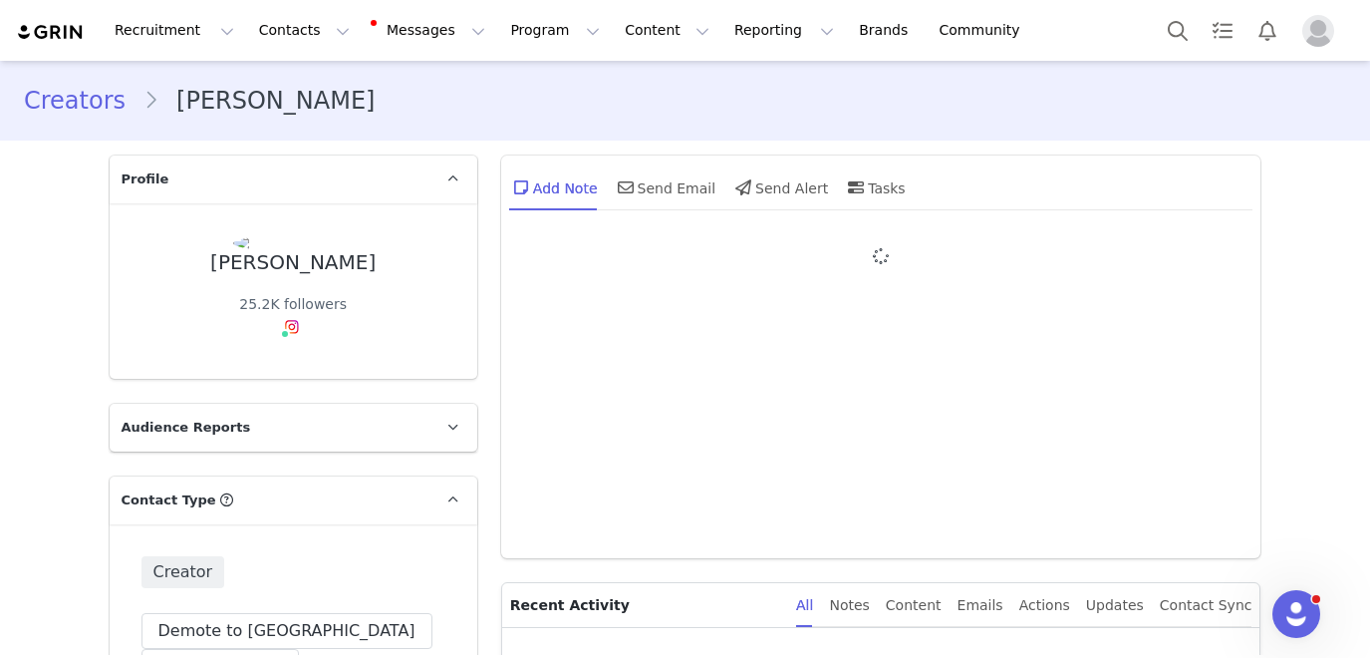
type input "+1 (United States)"
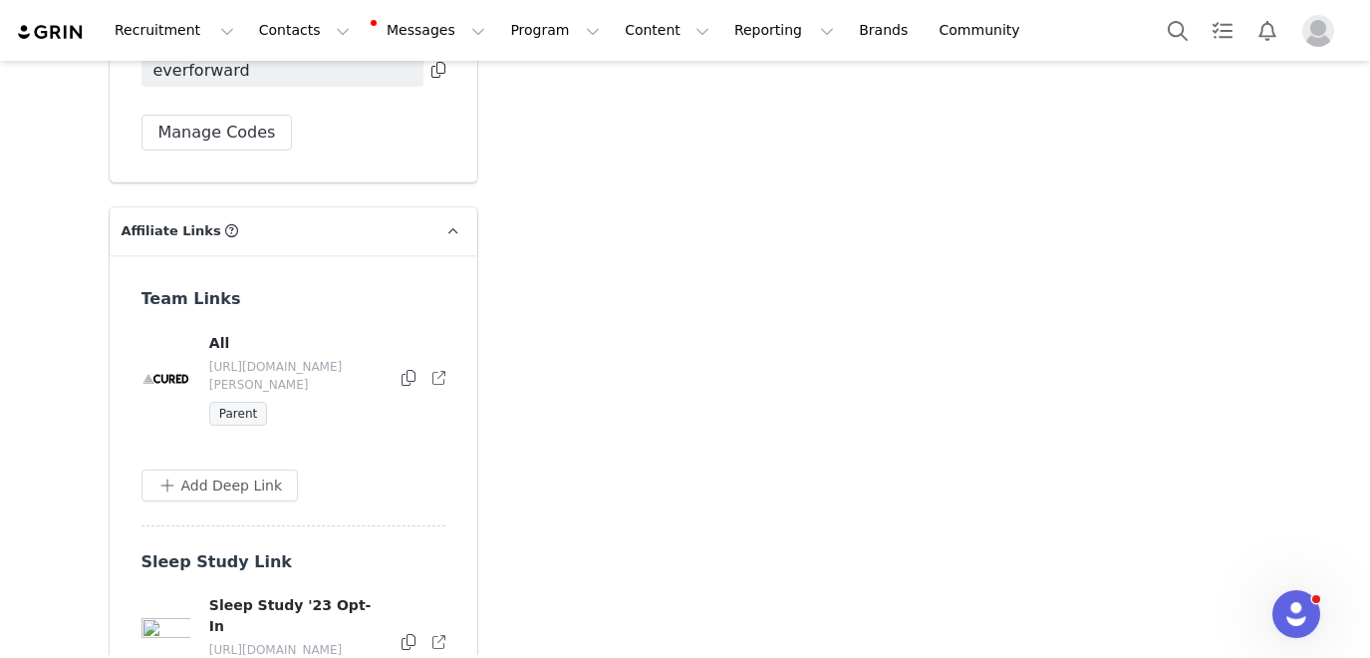
scroll to position [5420, 0]
click at [538, 31] on button "Program Program" at bounding box center [555, 30] width 114 height 45
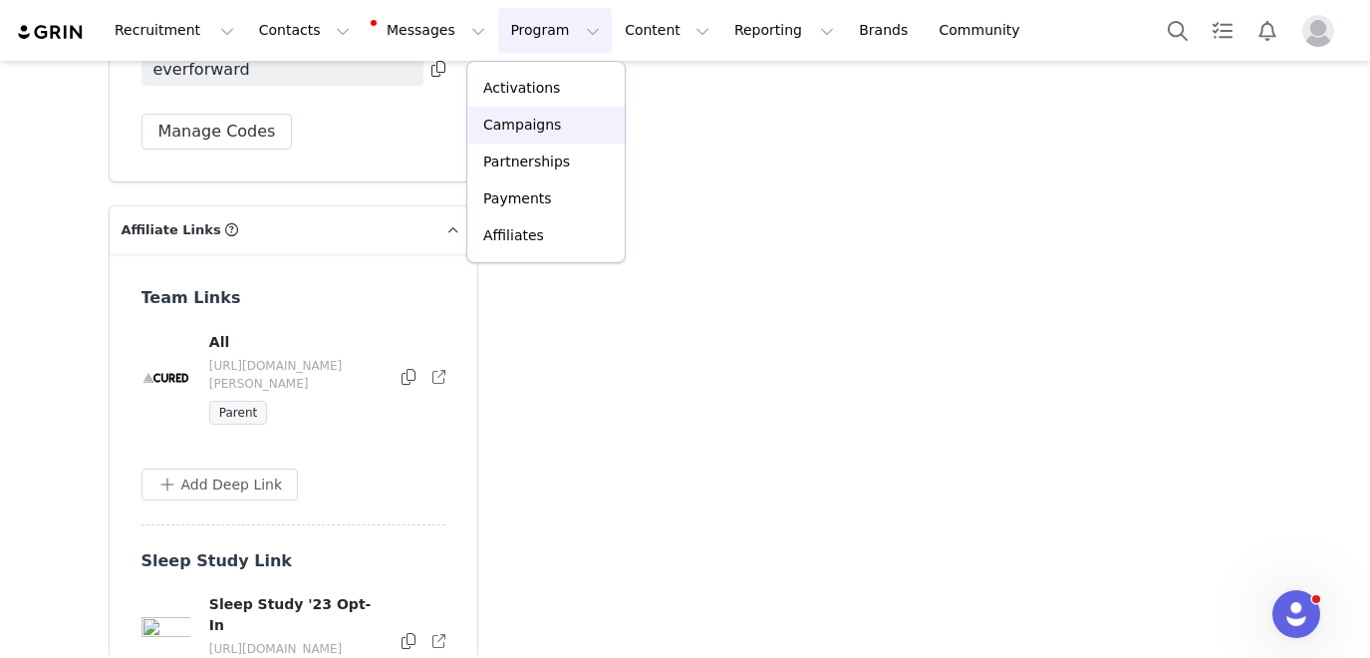
click at [529, 128] on p "Campaigns" at bounding box center [522, 125] width 78 height 21
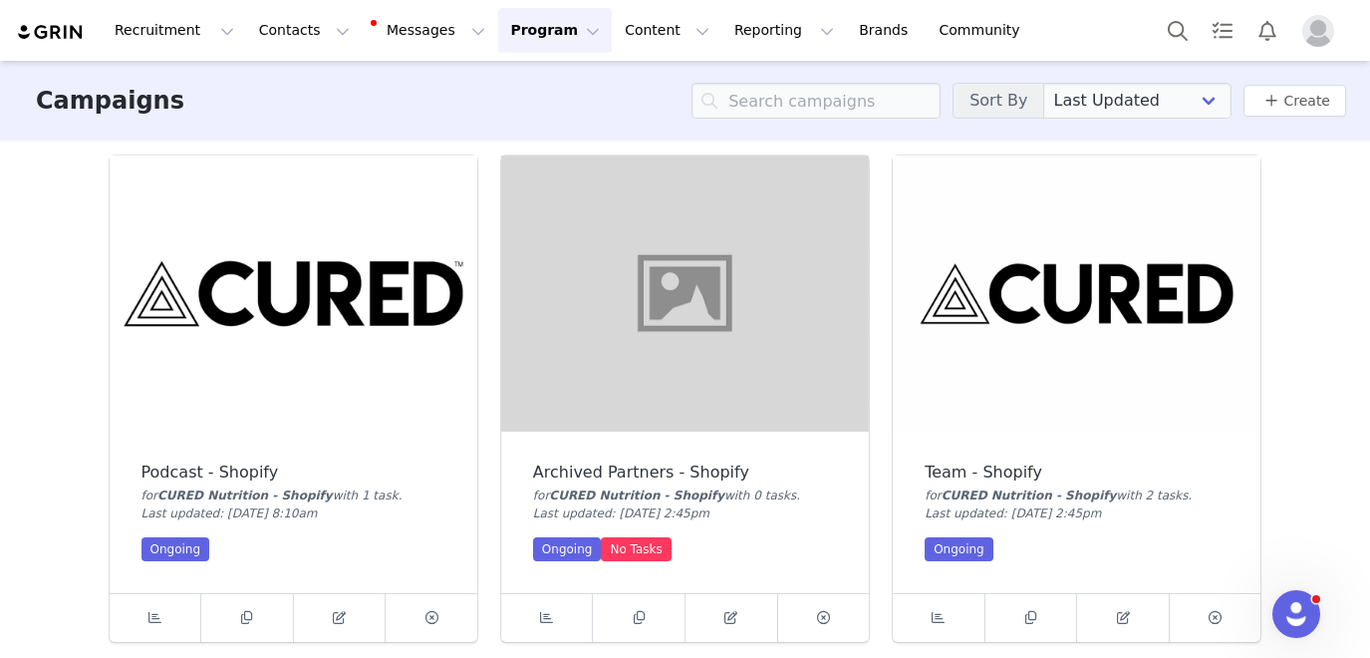
click at [1018, 282] on img at bounding box center [1077, 293] width 368 height 276
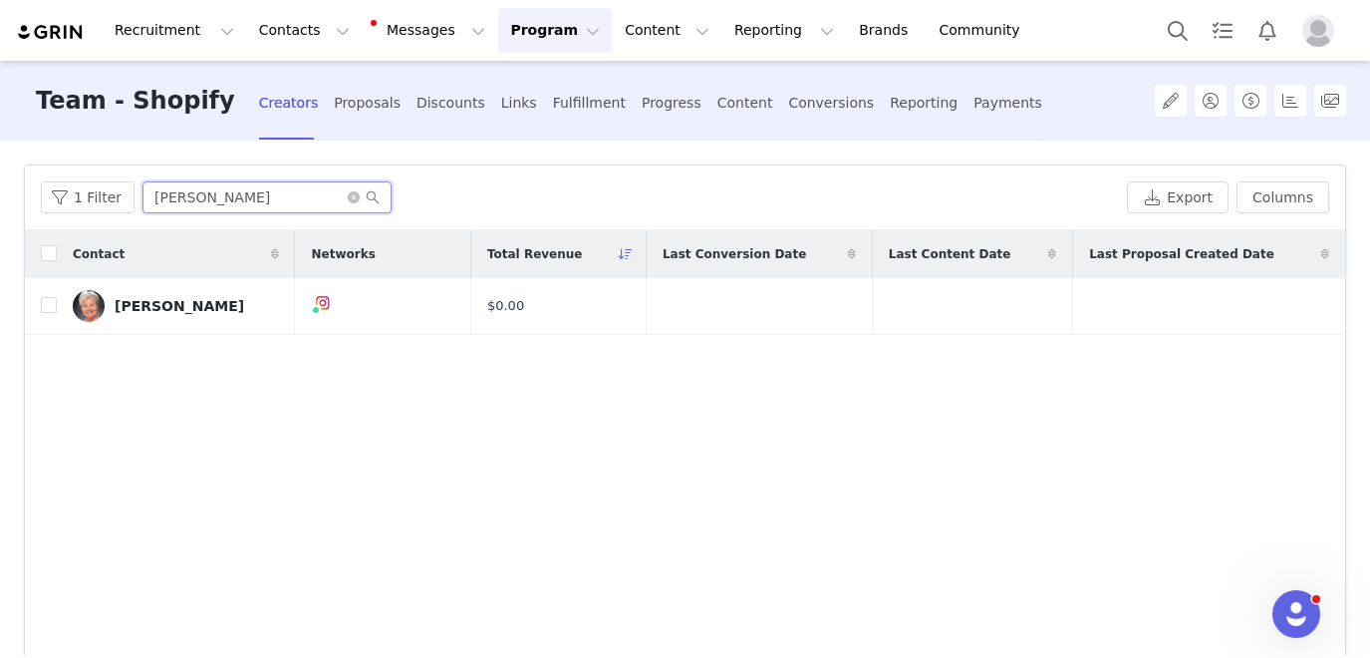
drag, startPoint x: 209, startPoint y: 204, endPoint x: 143, endPoint y: 204, distance: 66.8
click at [143, 204] on input "mary" at bounding box center [267, 197] width 249 height 32
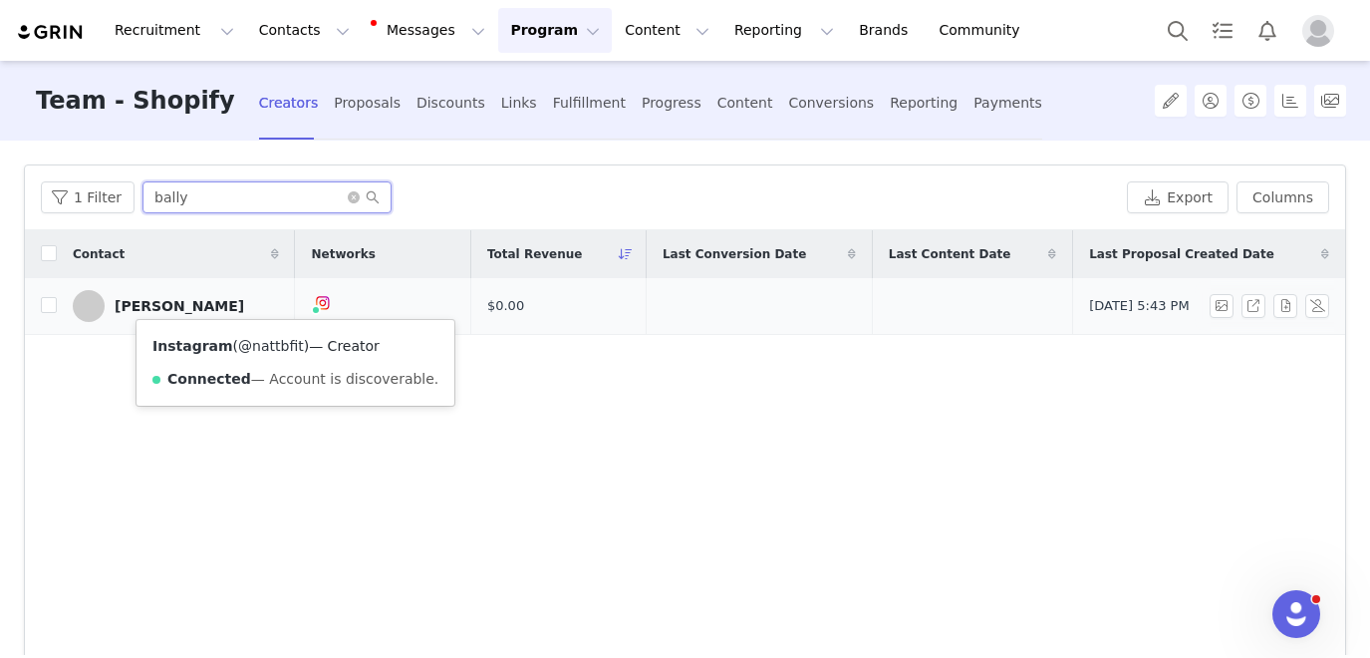
type input "bally"
click at [284, 349] on link "@nattbfit" at bounding box center [271, 346] width 66 height 16
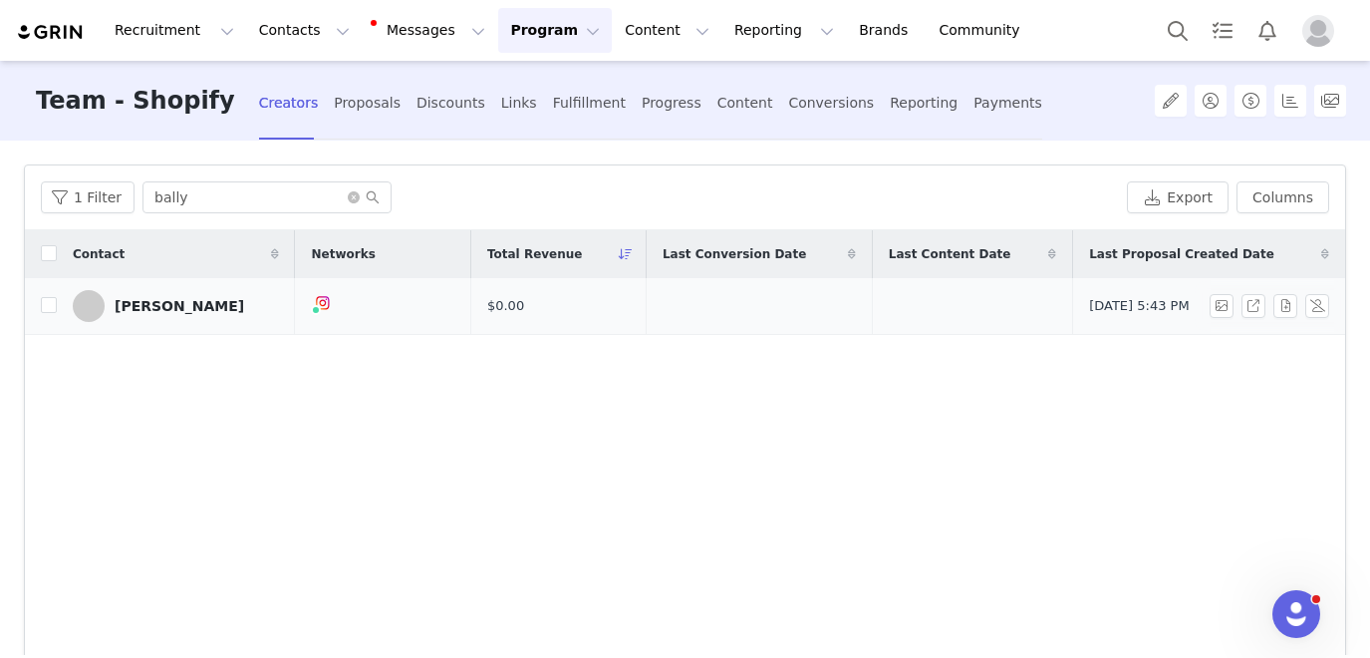
click at [177, 315] on link "Natalie Bally" at bounding box center [176, 306] width 206 height 32
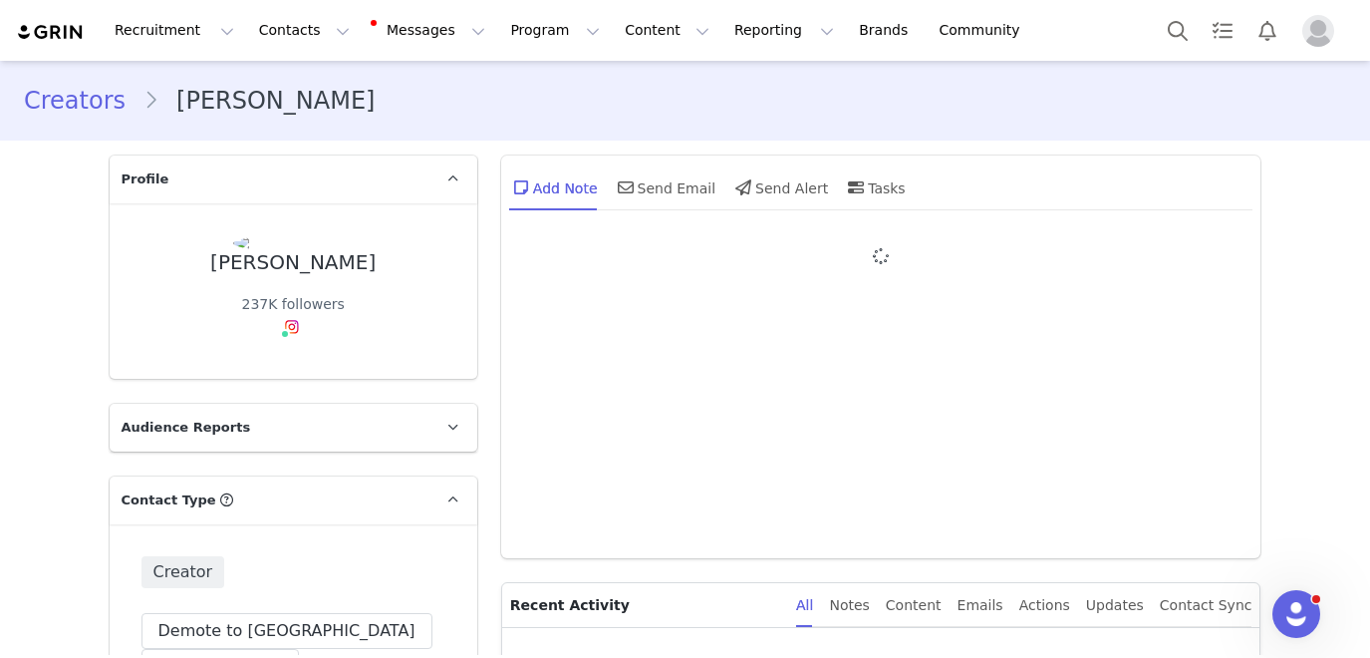
type input "+1 (United States)"
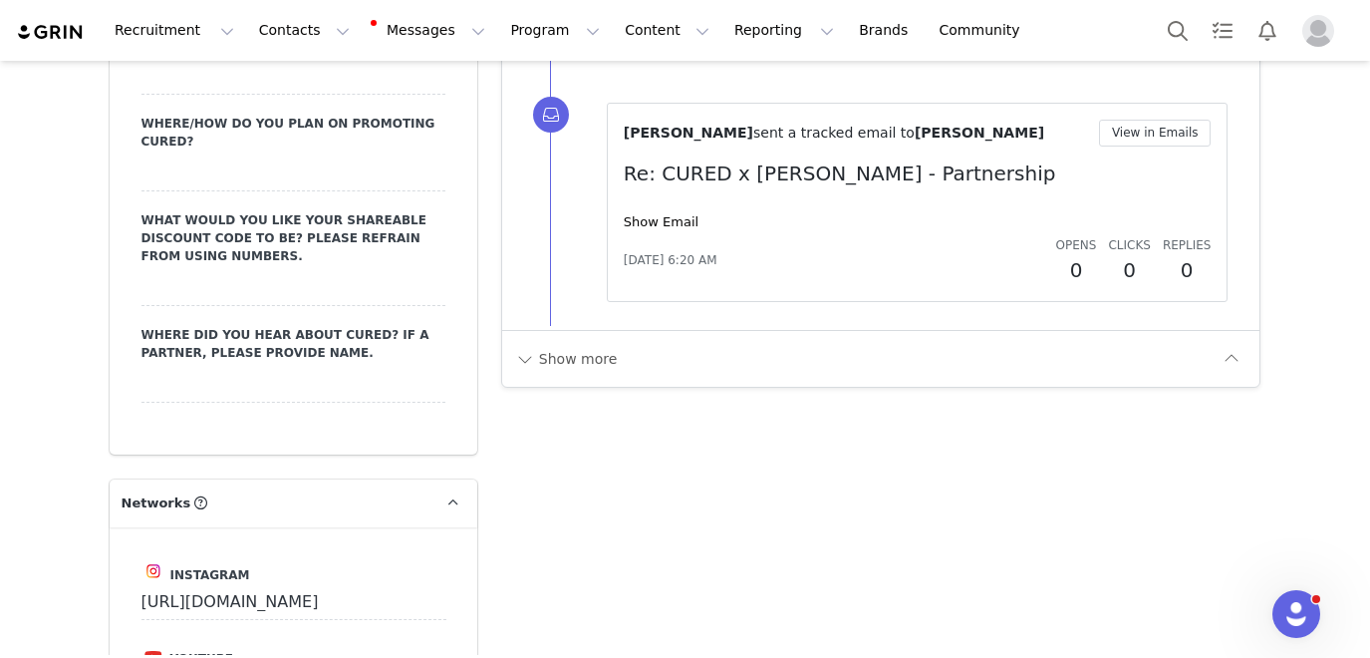
scroll to position [2757, 0]
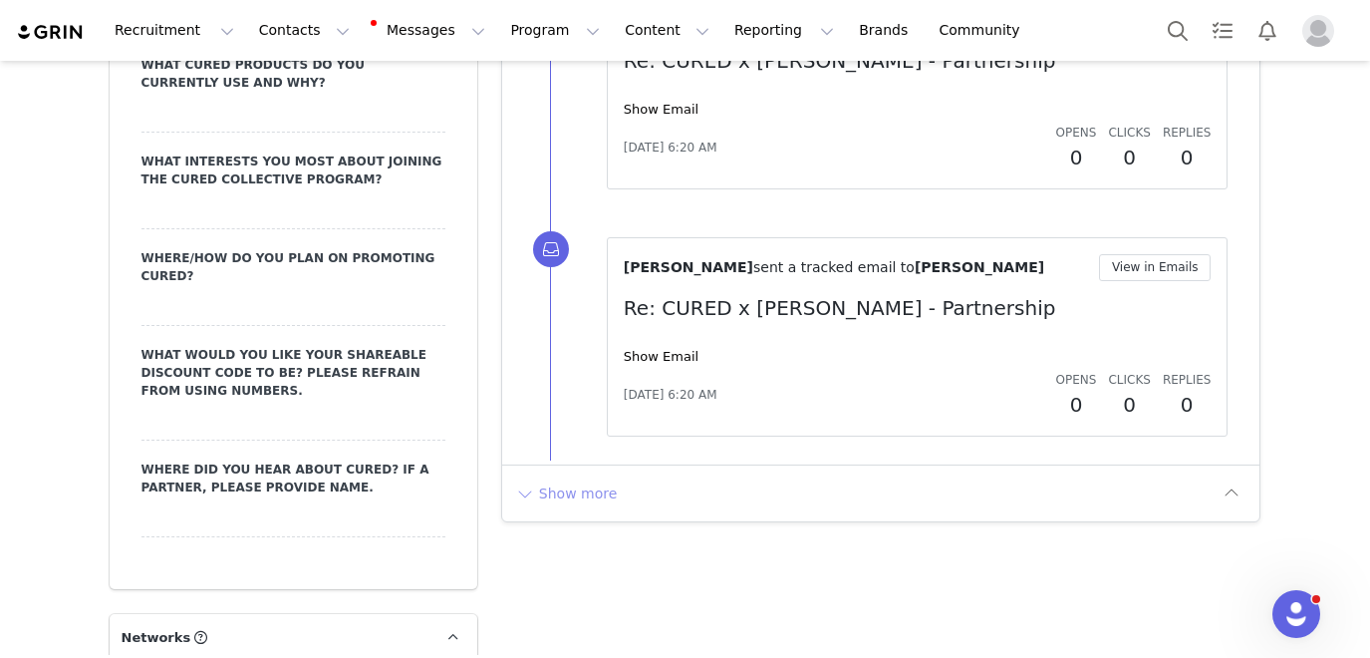
click at [572, 488] on button "Show more" at bounding box center [566, 493] width 105 height 32
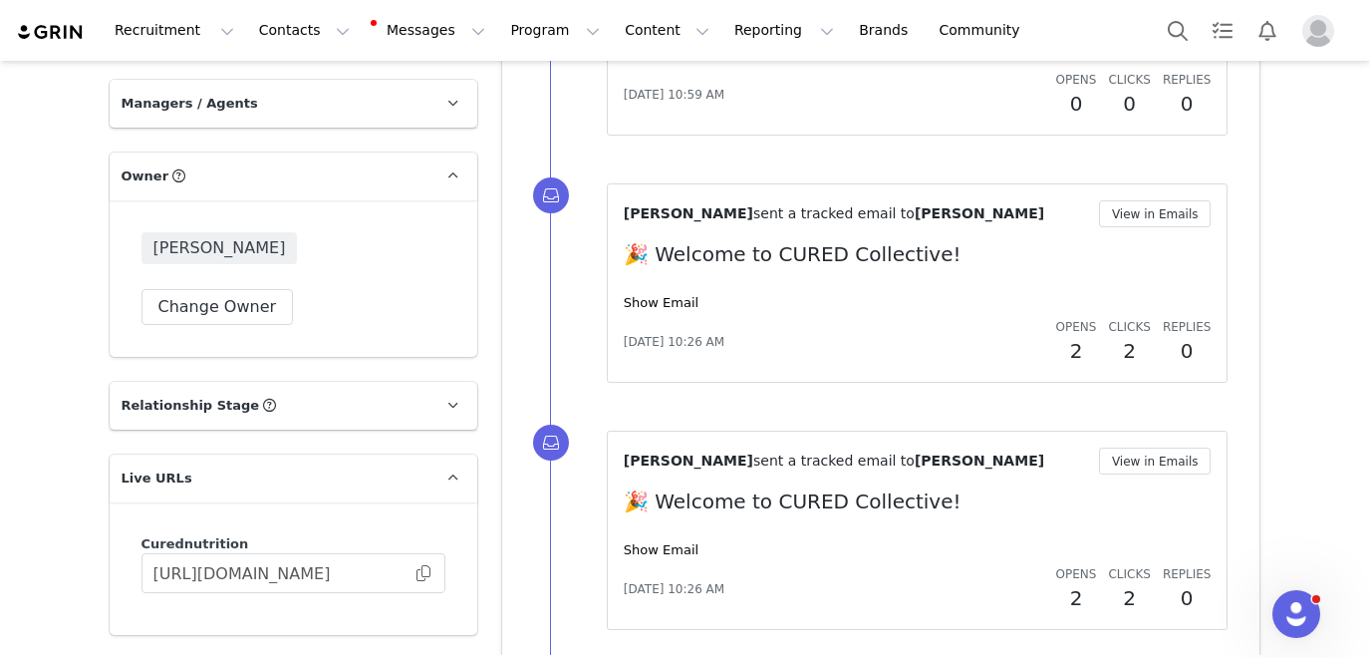
scroll to position [4099, 0]
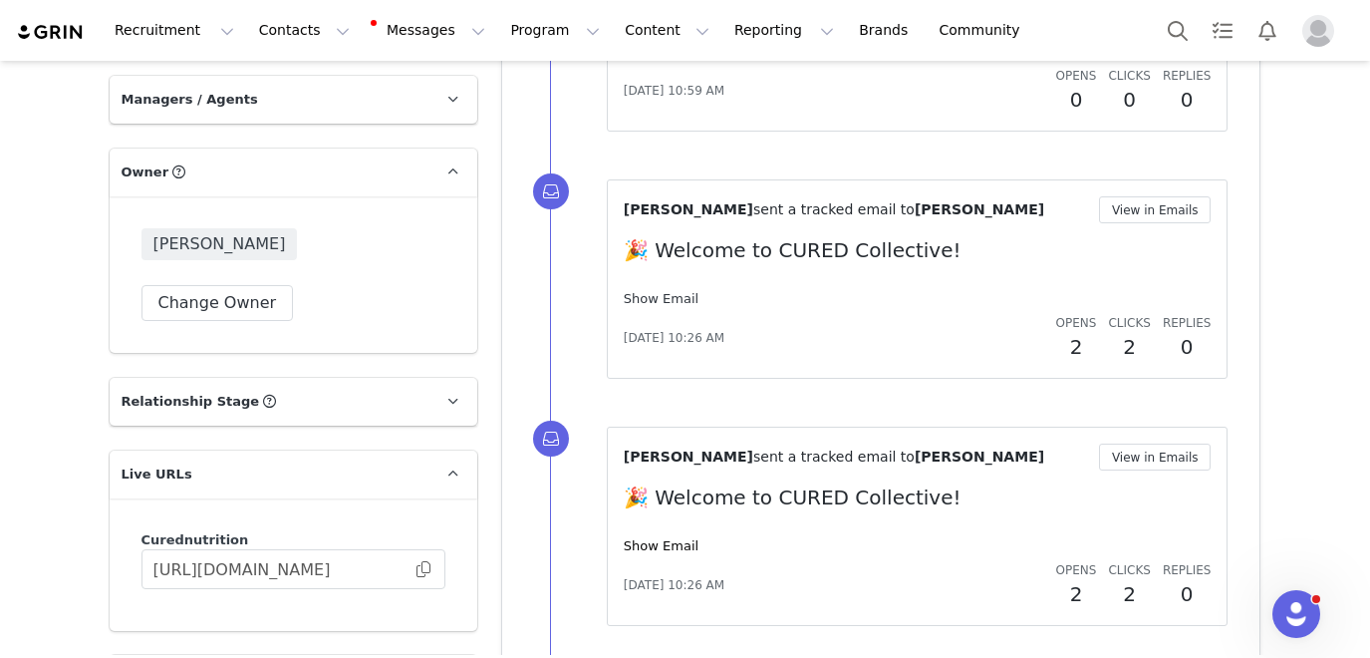
click at [670, 304] on link "Show Email" at bounding box center [661, 298] width 75 height 15
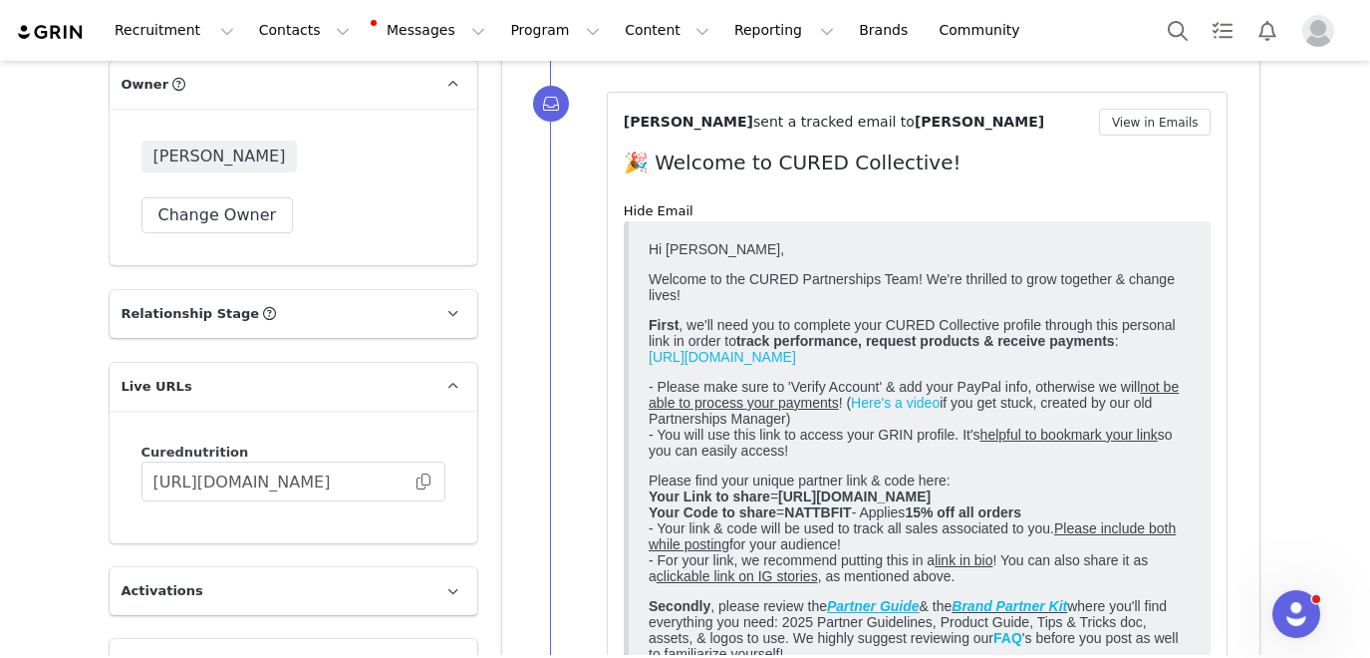
scroll to position [4221, 0]
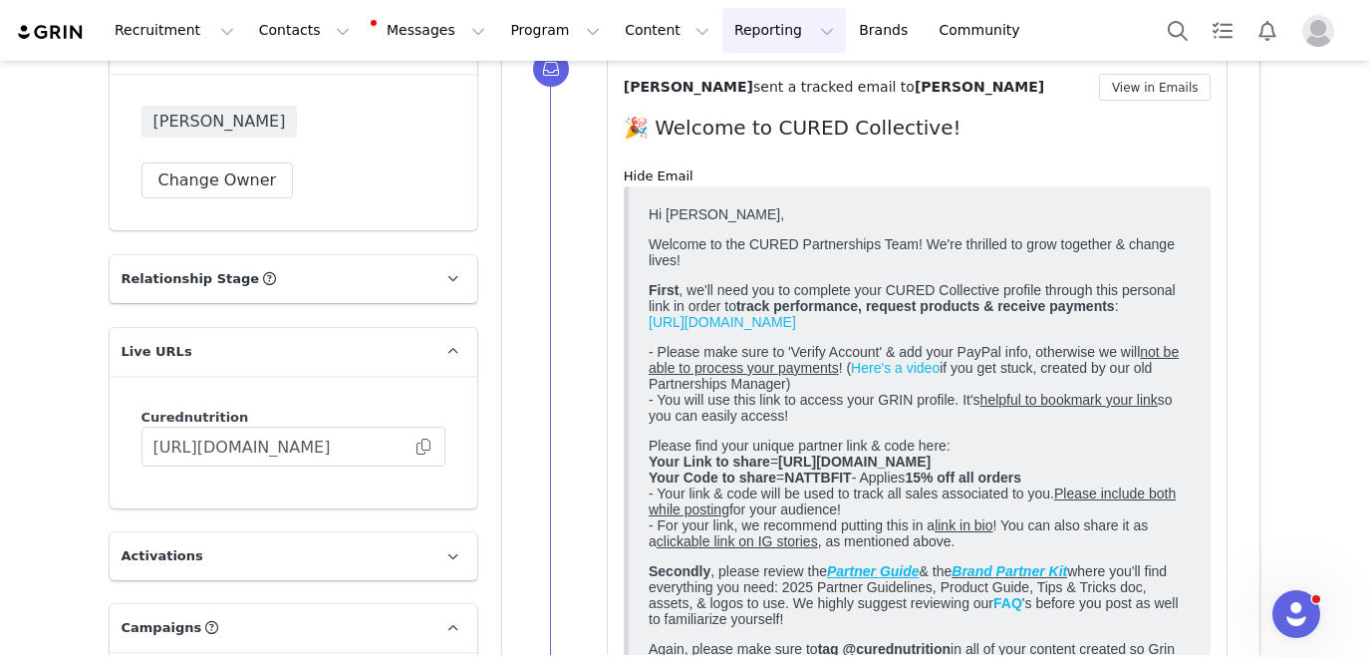
click at [723, 34] on button "Reporting Reporting" at bounding box center [785, 30] width 124 height 45
click at [723, 134] on p "Report Builder" at bounding box center [739, 125] width 100 height 21
